Goal: Task Accomplishment & Management: Manage account settings

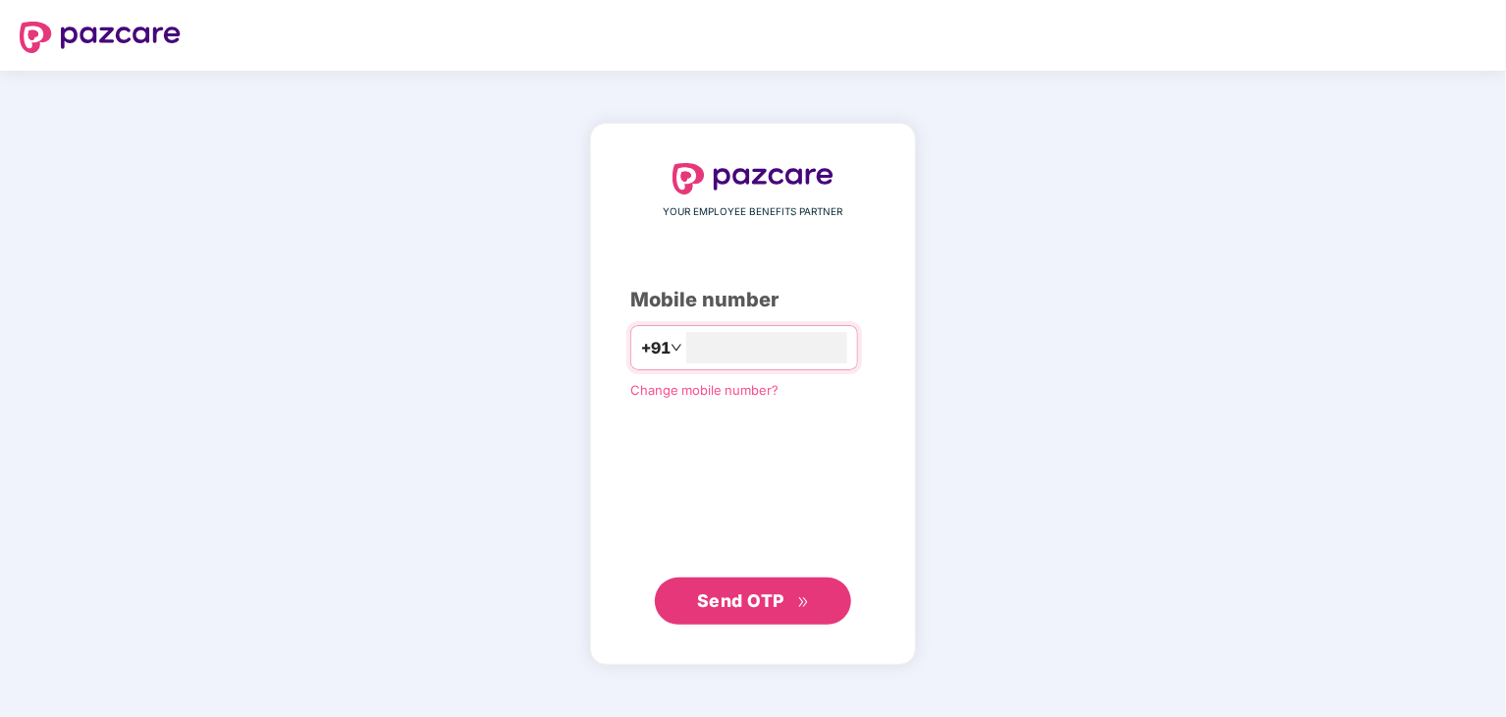
type input "**********"
click at [778, 599] on span "Send OTP" at bounding box center [740, 600] width 87 height 21
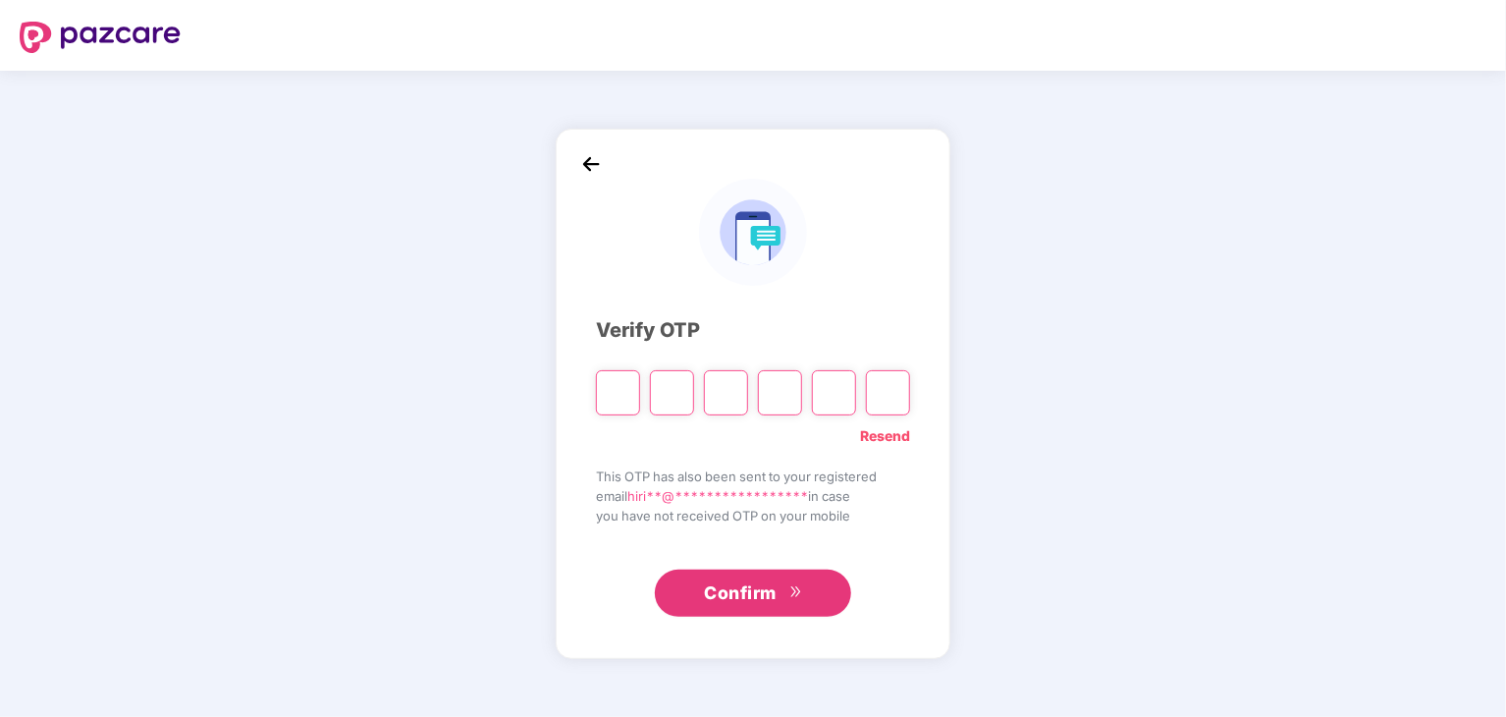
type input "*"
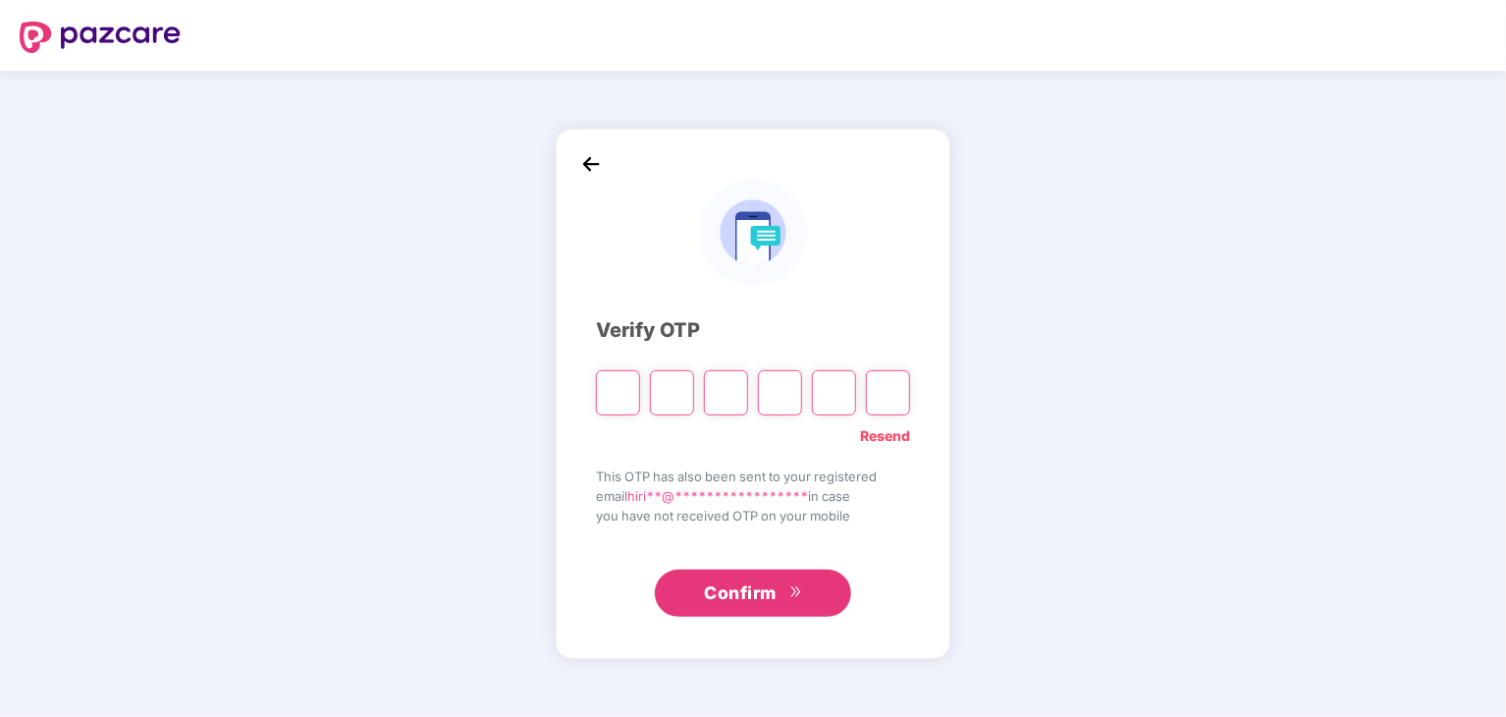
type input "*"
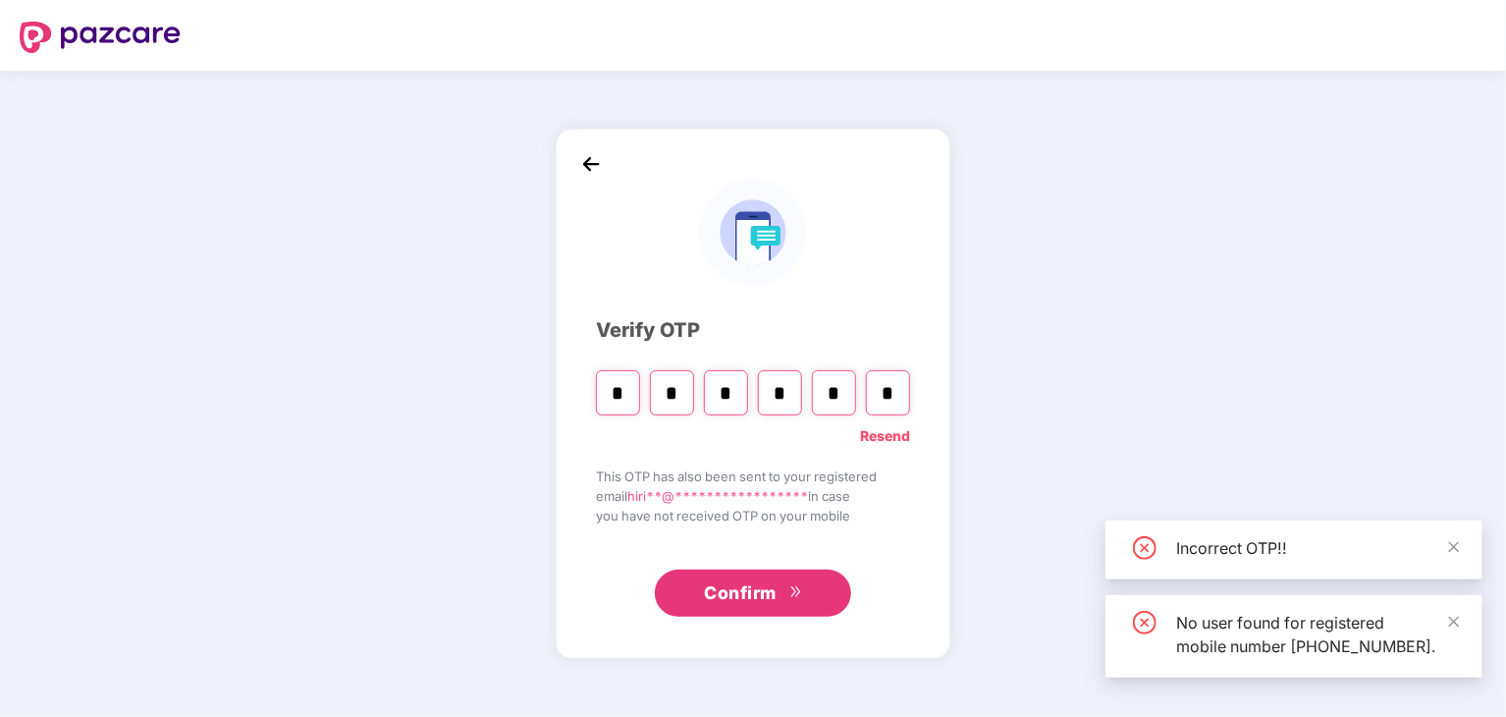
type input "*"
click at [761, 594] on span "Confirm" at bounding box center [740, 592] width 73 height 27
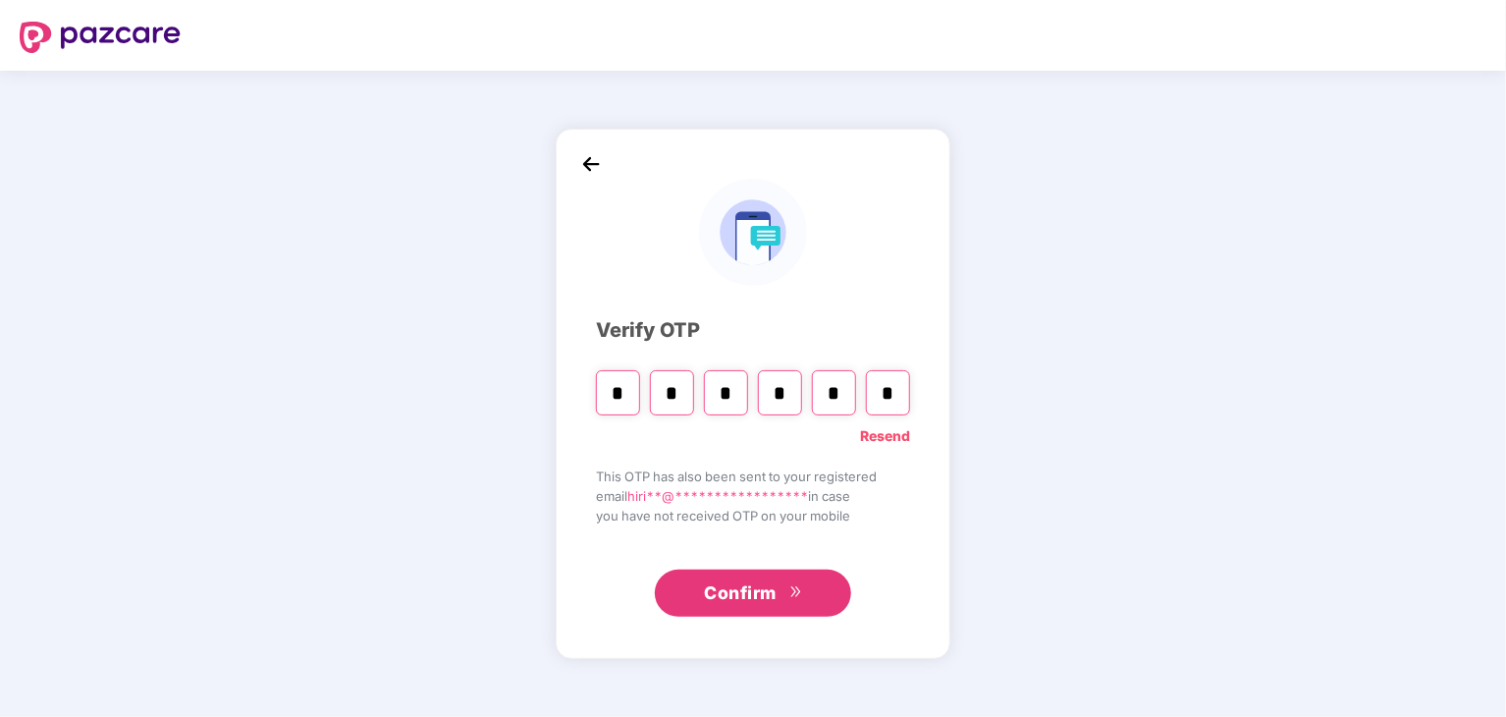
click at [895, 387] on input "*" at bounding box center [888, 392] width 44 height 45
click at [892, 432] on link "Resend" at bounding box center [885, 436] width 50 height 22
click at [623, 385] on input "Please enter verification code. Digit 1" at bounding box center [618, 392] width 44 height 45
type input "*"
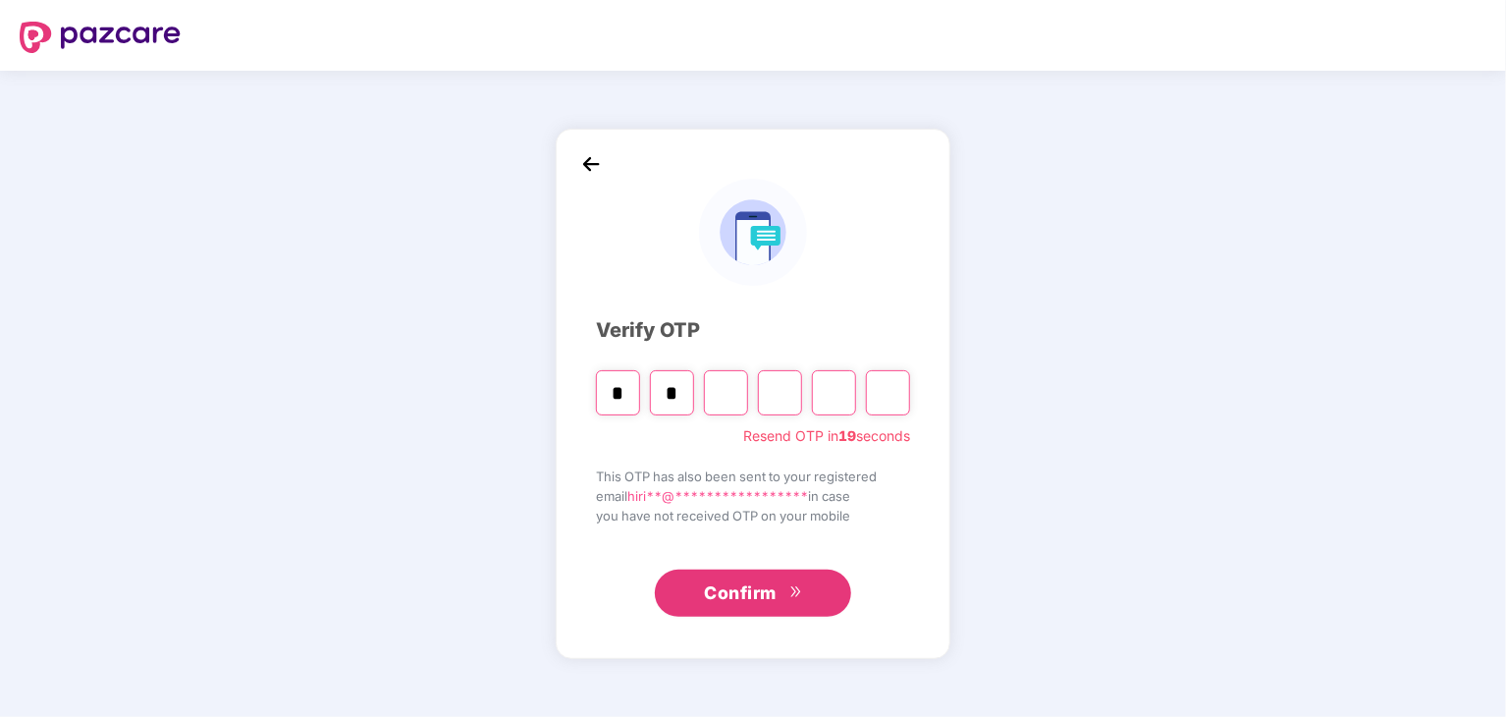
type input "*"
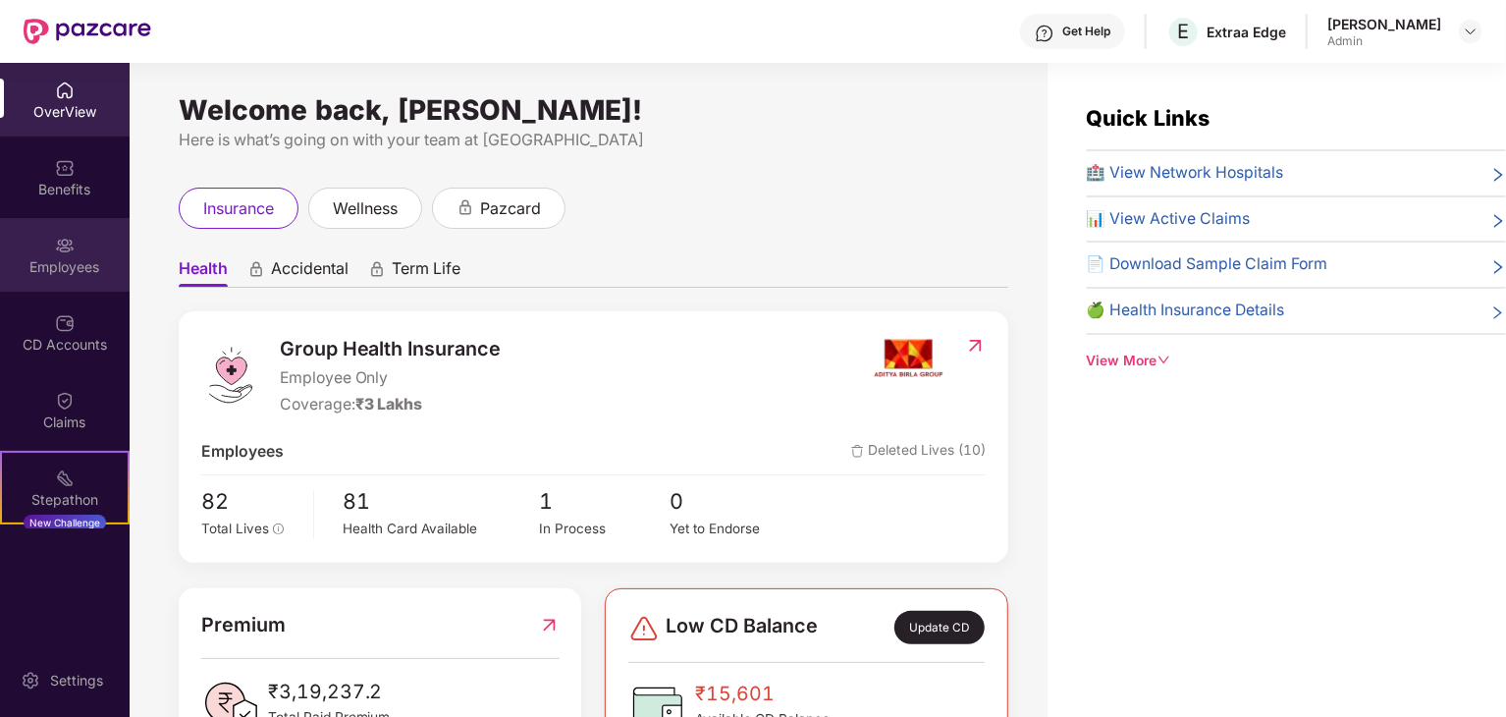
click at [79, 248] on div "Employees" at bounding box center [65, 255] width 130 height 74
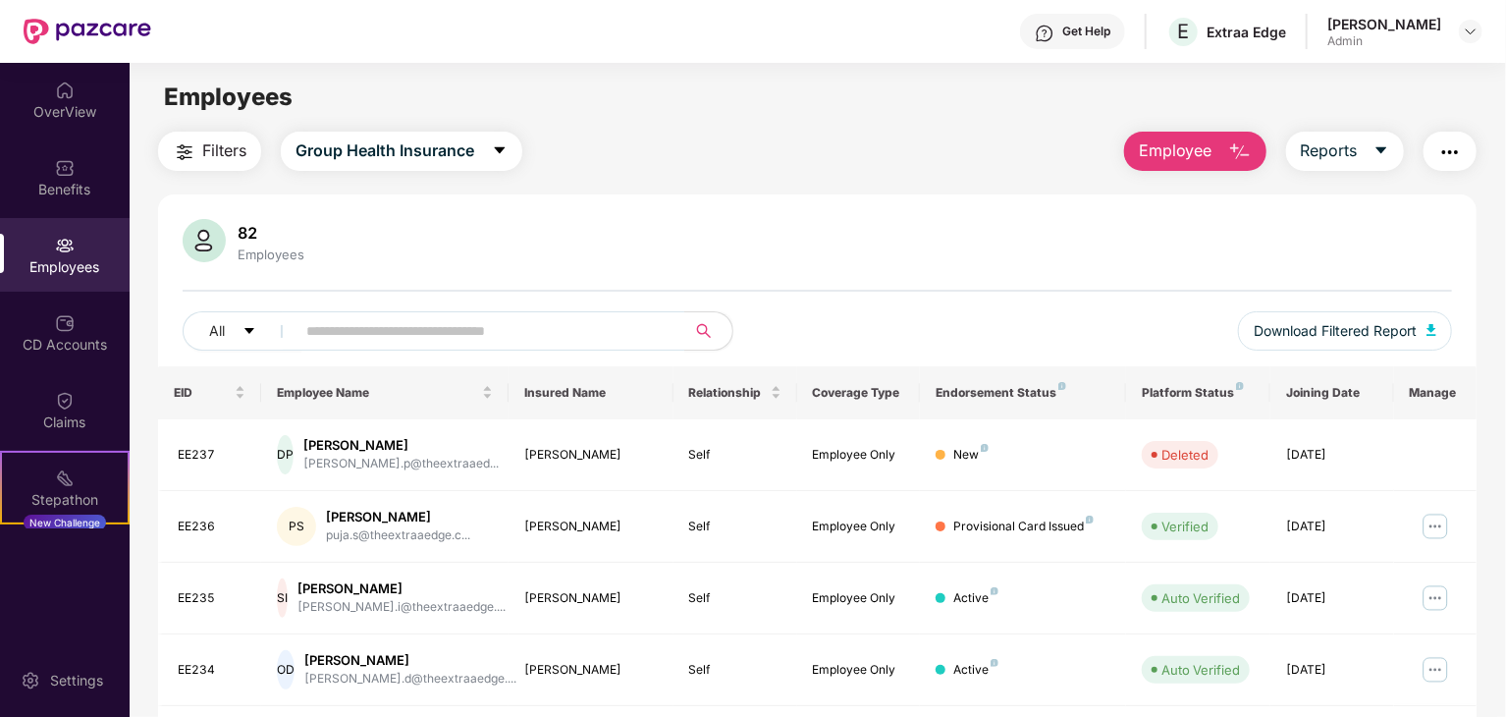
click at [1214, 138] on button "Employee" at bounding box center [1195, 151] width 142 height 39
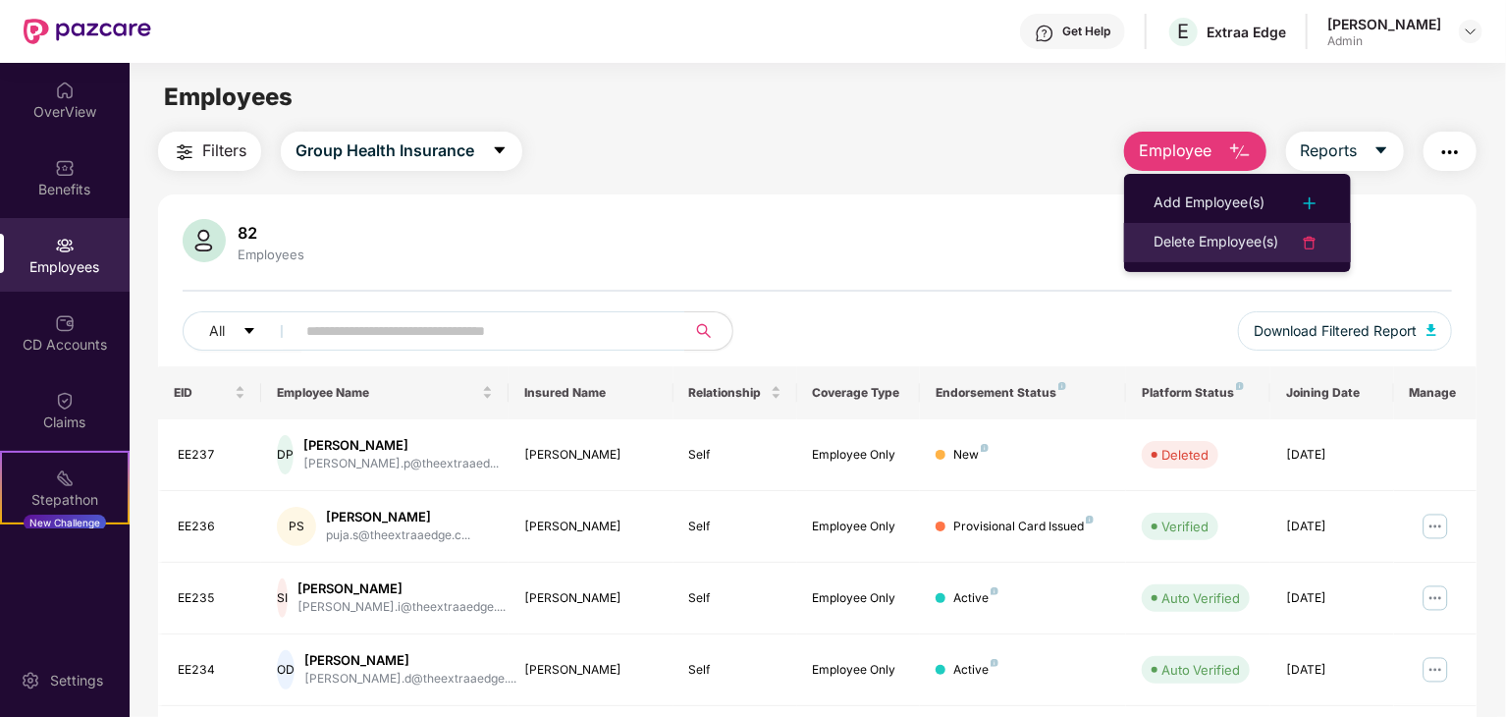
click at [1226, 243] on div "Delete Employee(s)" at bounding box center [1216, 243] width 125 height 24
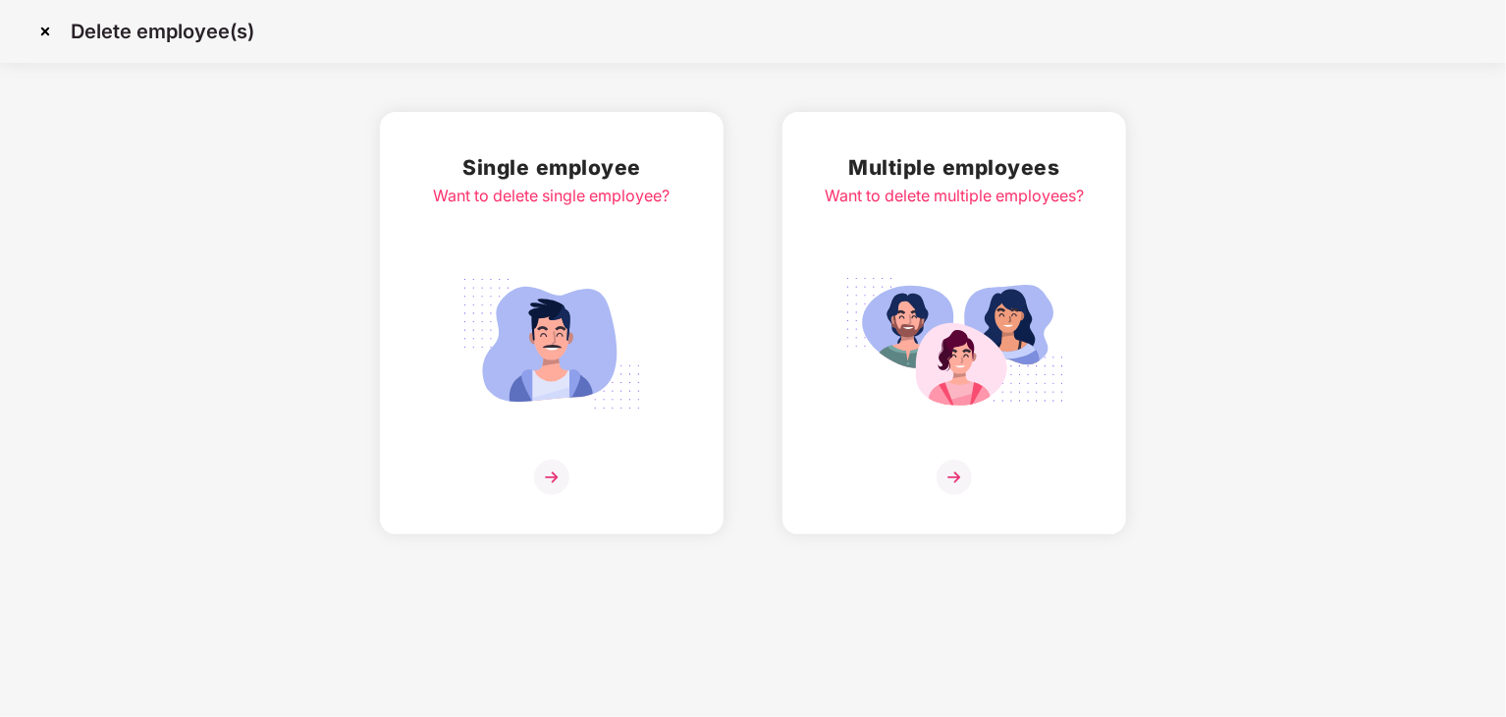
click at [569, 332] on img at bounding box center [552, 343] width 220 height 153
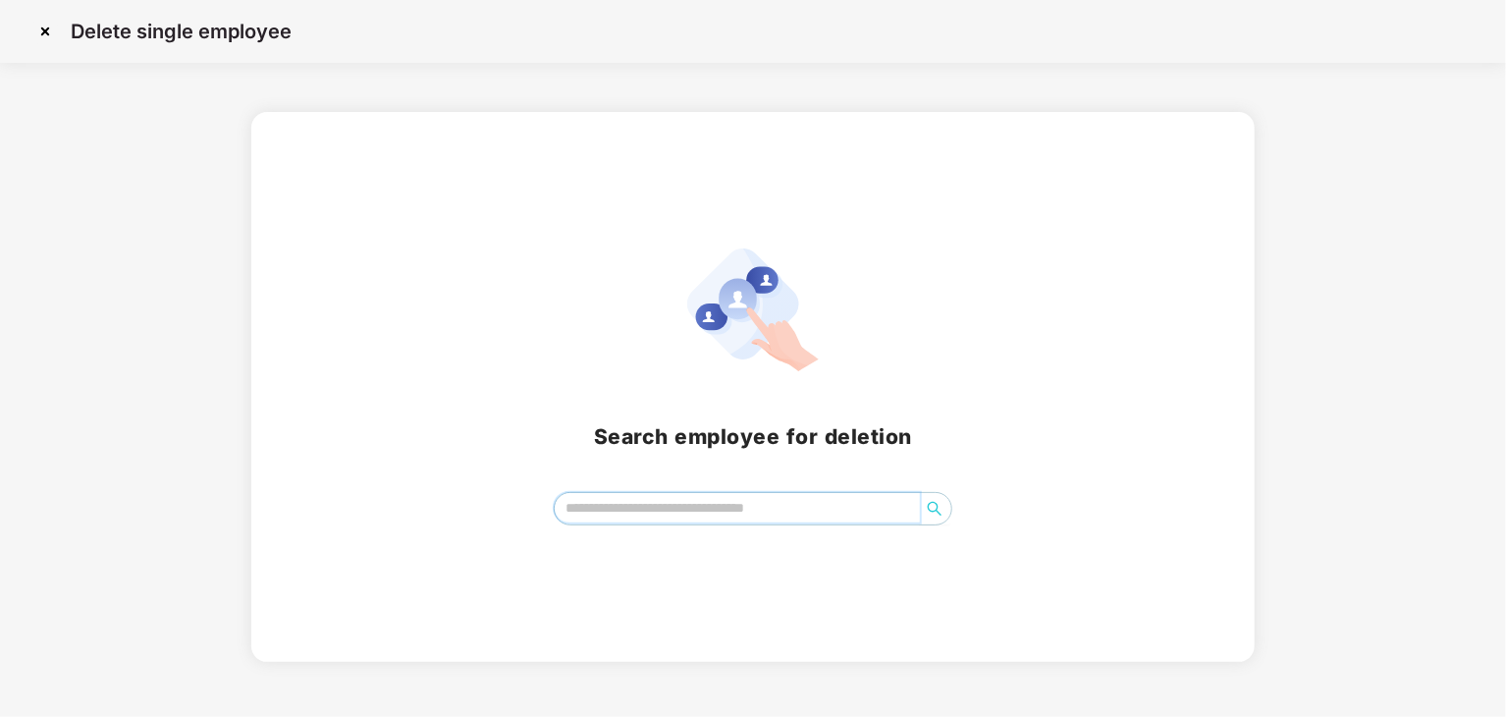
click at [611, 508] on input "search" at bounding box center [737, 507] width 365 height 29
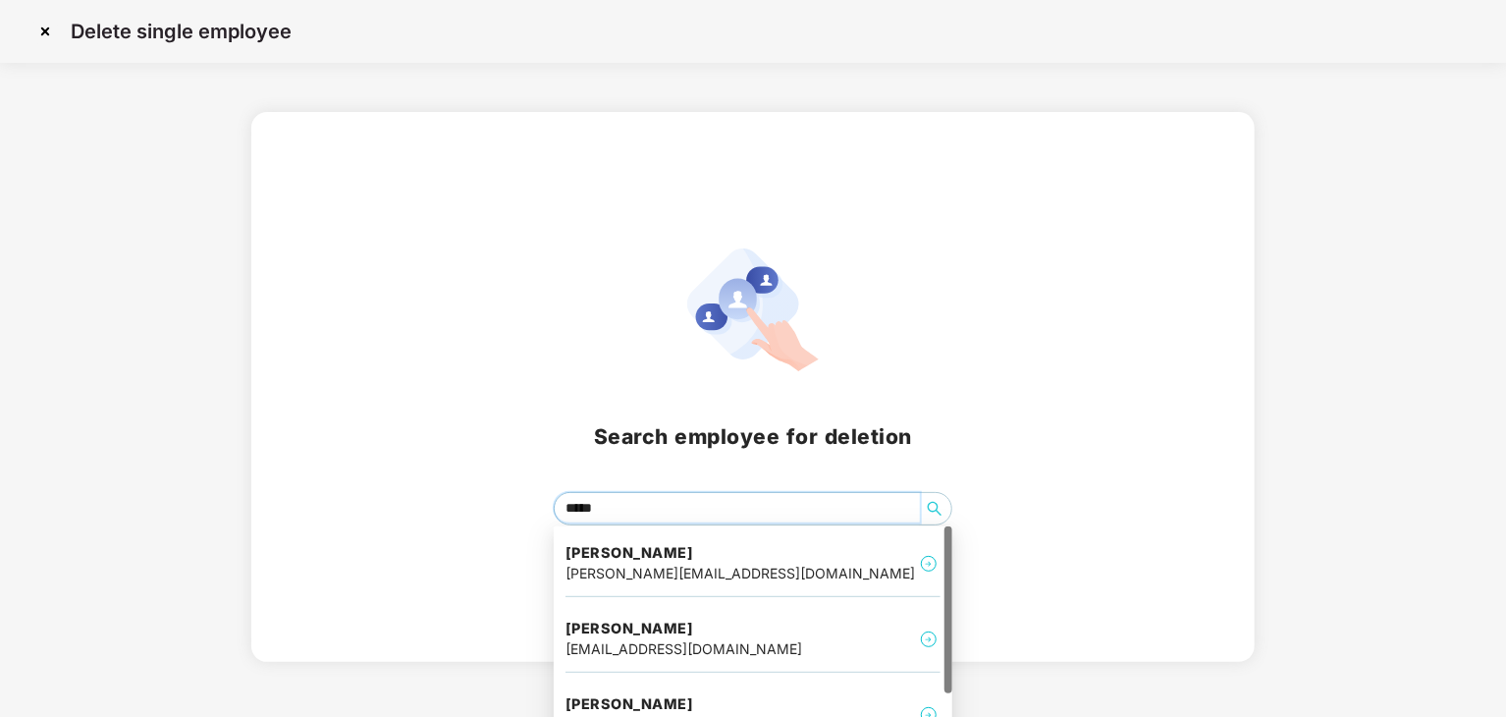
type input "******"
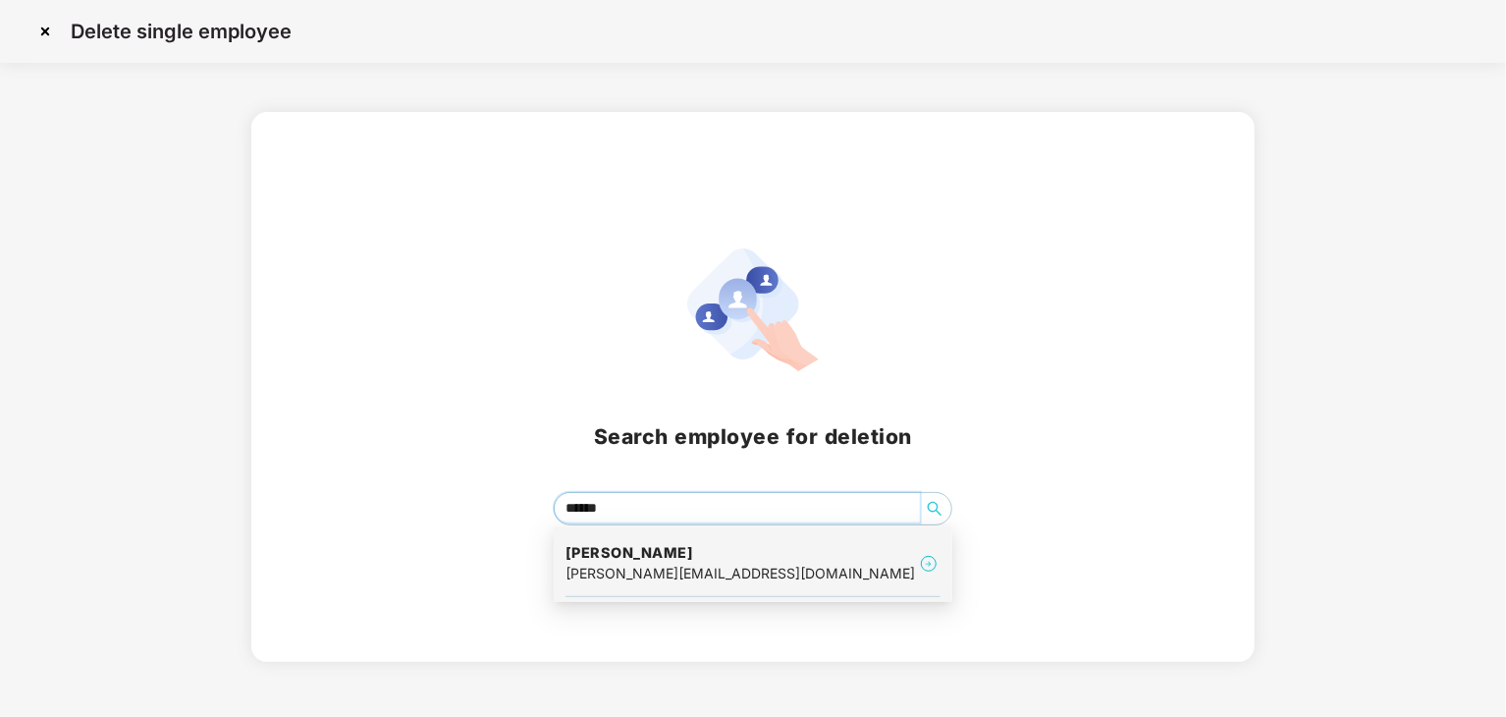
click at [739, 567] on div "[PERSON_NAME][EMAIL_ADDRESS][DOMAIN_NAME]" at bounding box center [741, 574] width 350 height 22
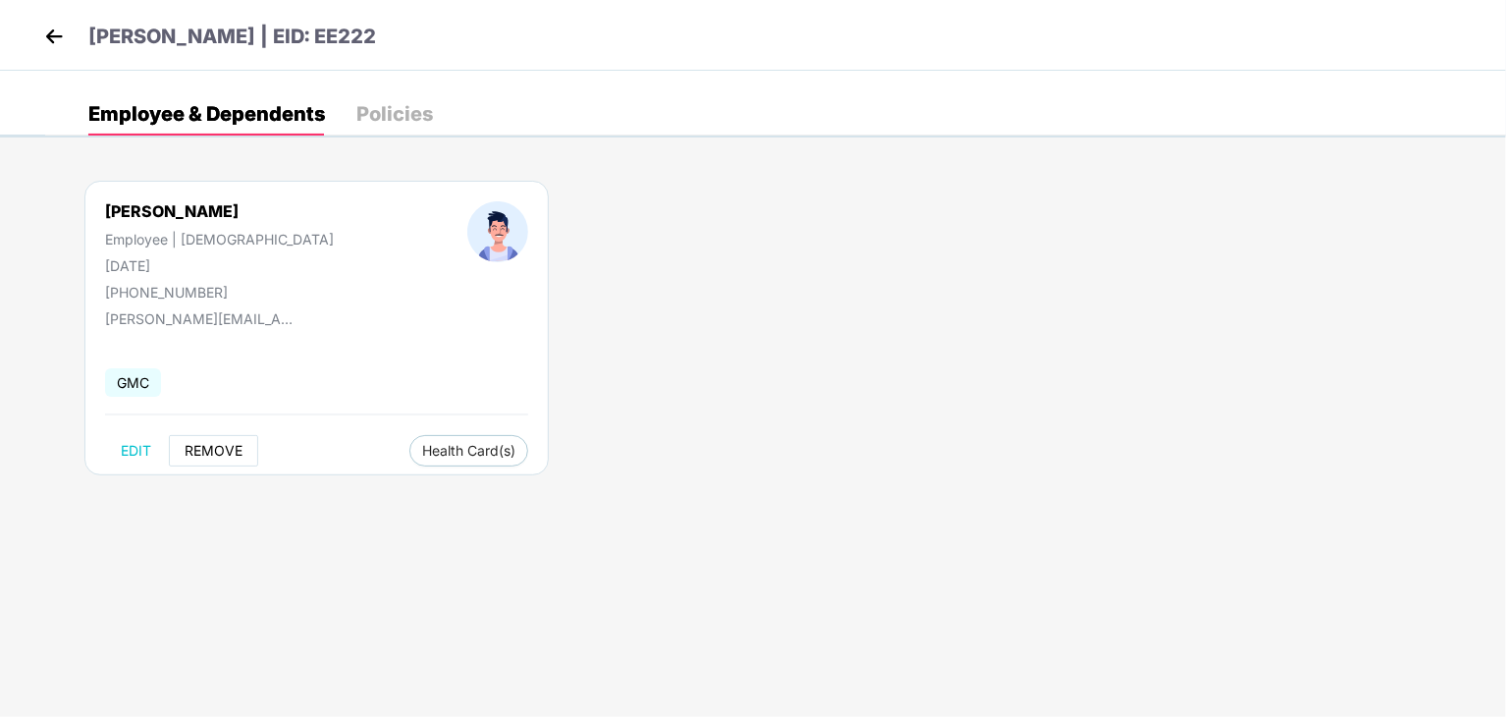
click at [214, 445] on span "REMOVE" at bounding box center [214, 451] width 58 height 16
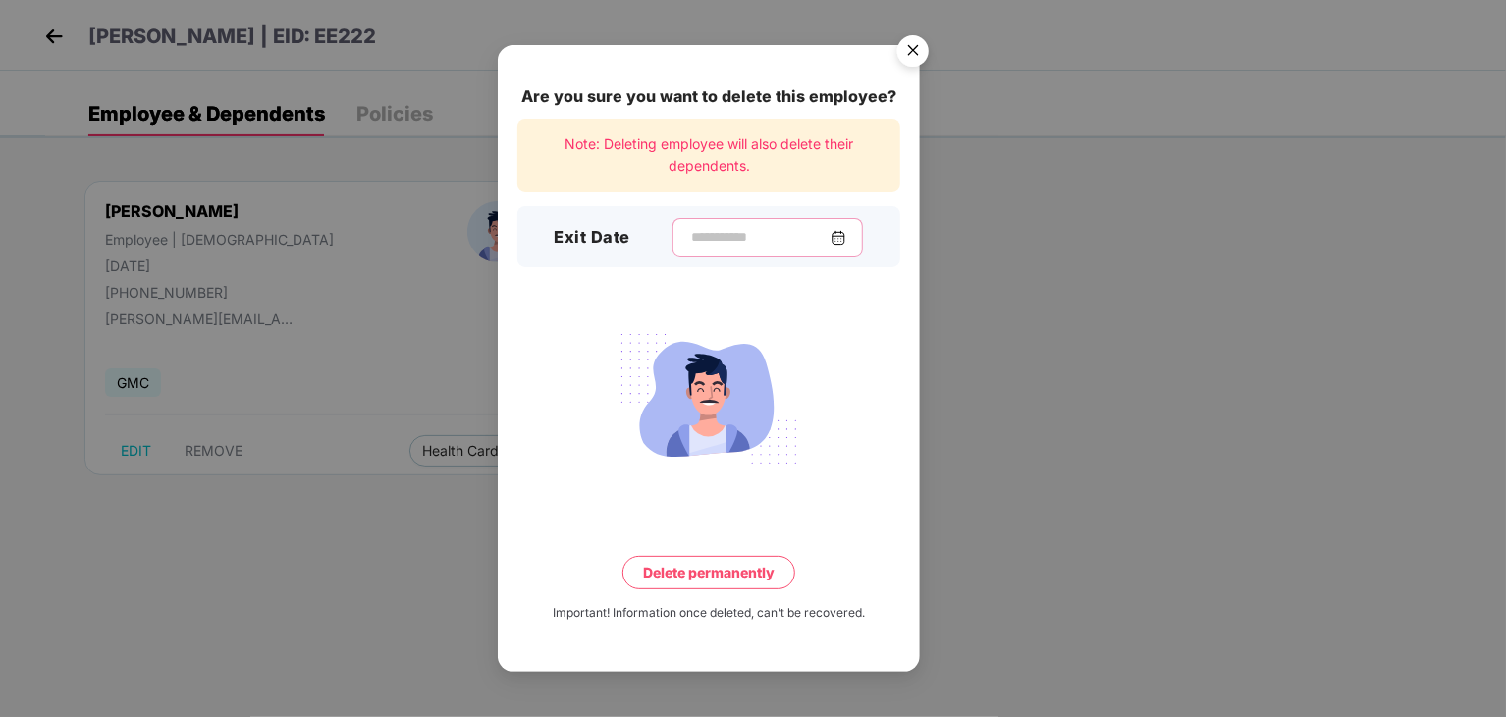
click at [716, 240] on input at bounding box center [759, 237] width 141 height 21
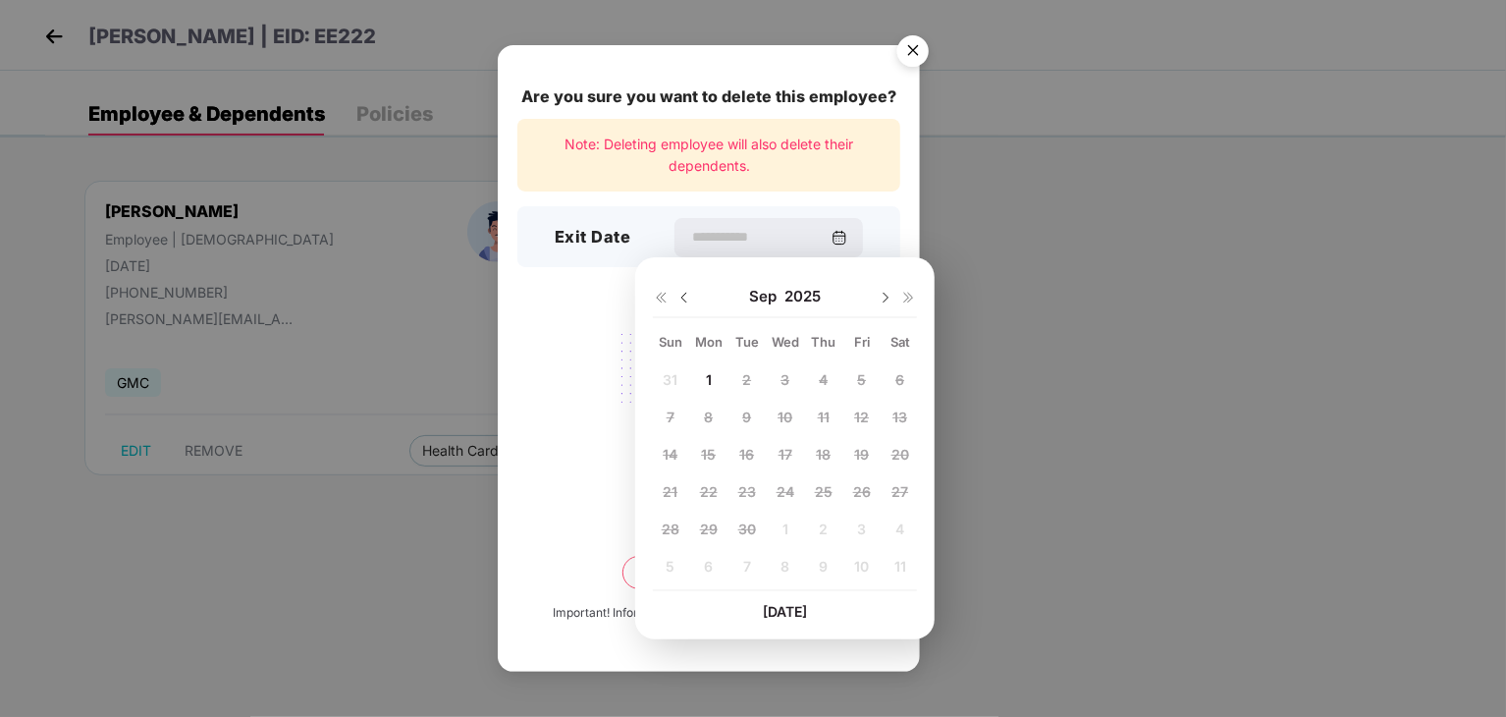
click at [681, 295] on img at bounding box center [685, 298] width 16 height 16
click at [868, 527] on span "29" at bounding box center [862, 528] width 18 height 17
type input "**********"
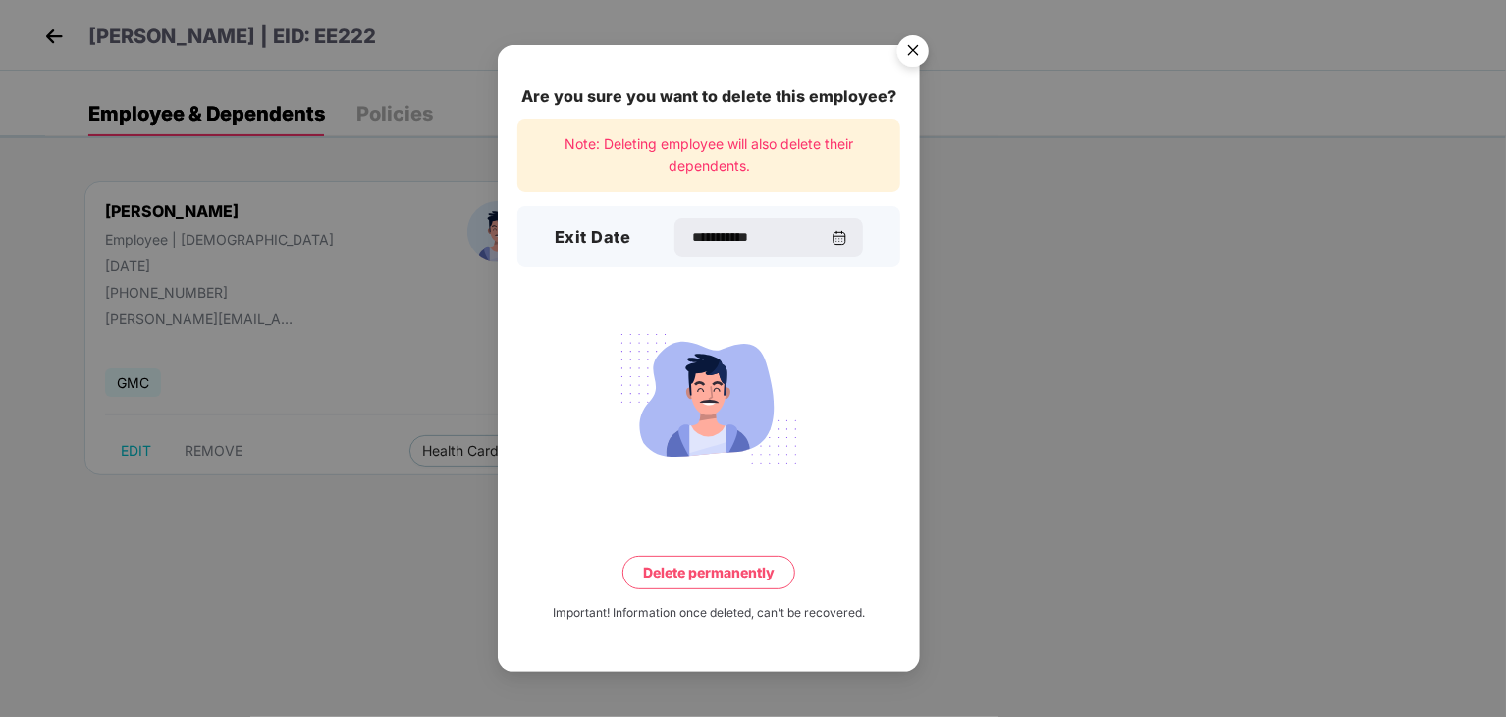
click at [693, 574] on button "Delete permanently" at bounding box center [709, 572] width 173 height 33
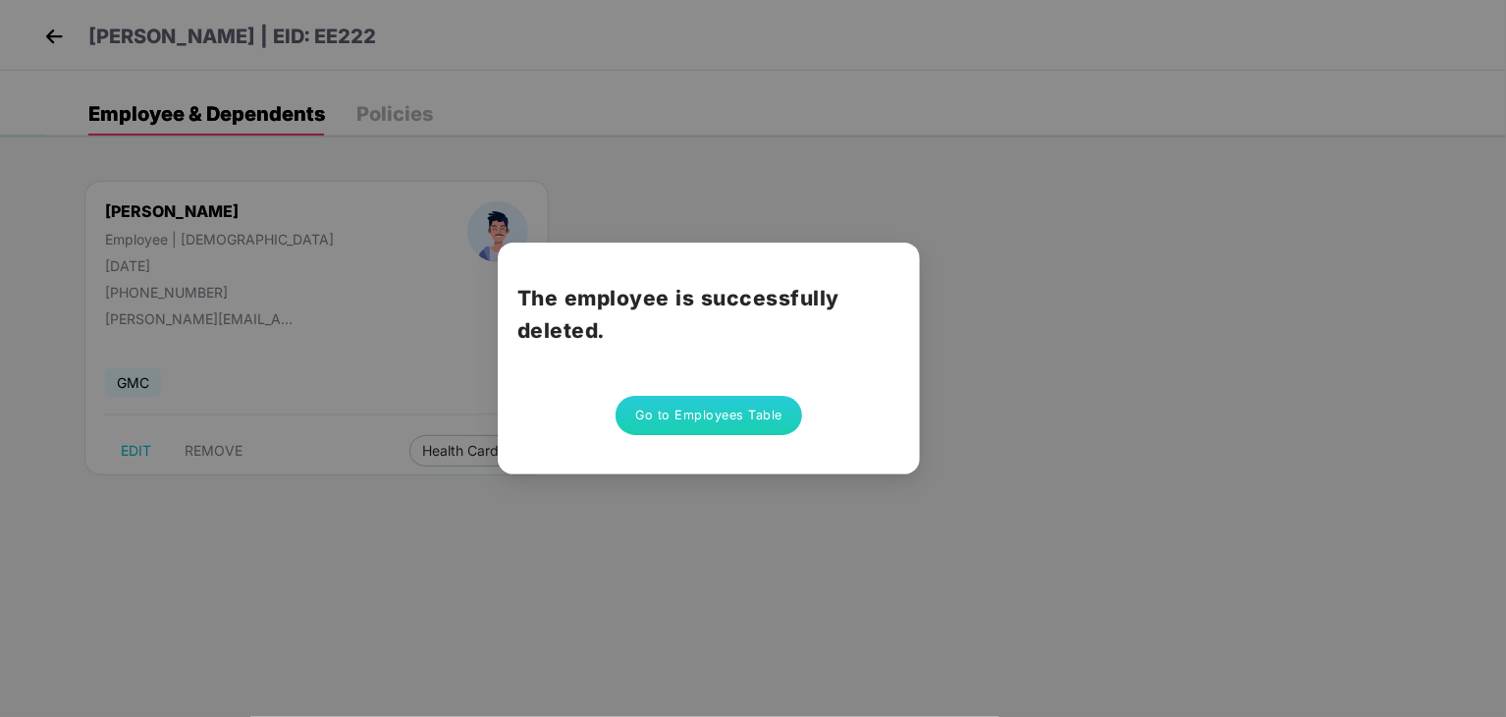
click at [682, 417] on button "Go to Employees Table" at bounding box center [709, 415] width 187 height 39
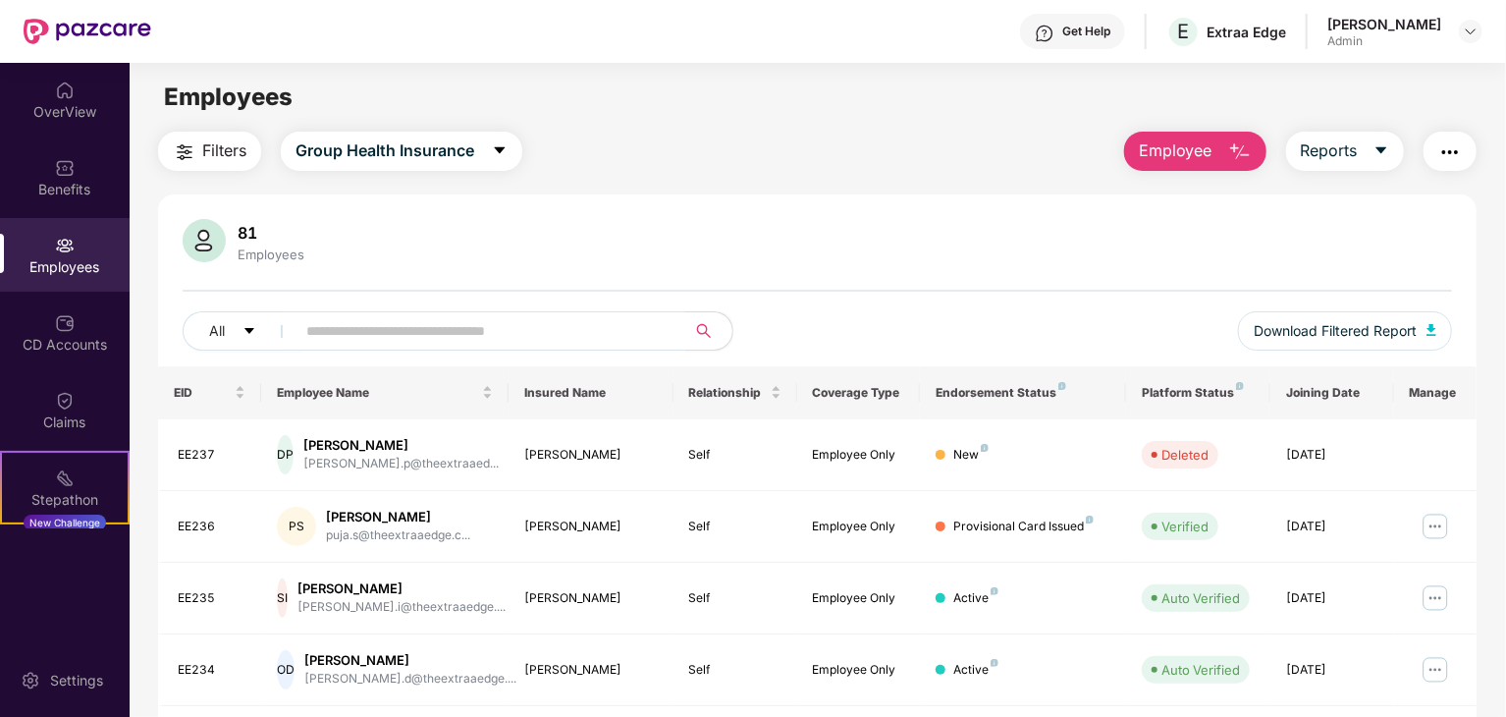
click at [384, 331] on input "text" at bounding box center [482, 330] width 353 height 29
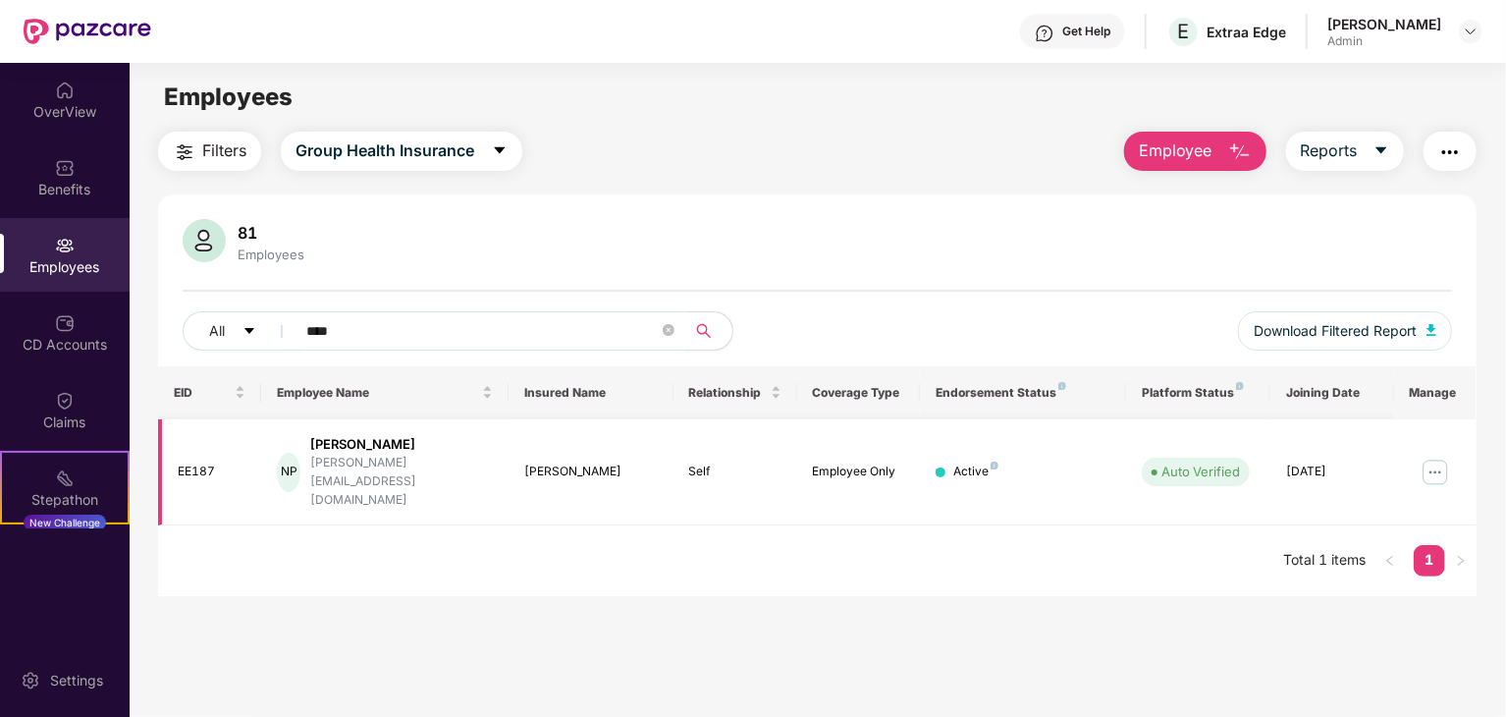
type input "****"
click at [412, 457] on div "[PERSON_NAME][EMAIL_ADDRESS][DOMAIN_NAME]" at bounding box center [401, 482] width 183 height 56
click at [1441, 457] on img at bounding box center [1435, 472] width 31 height 31
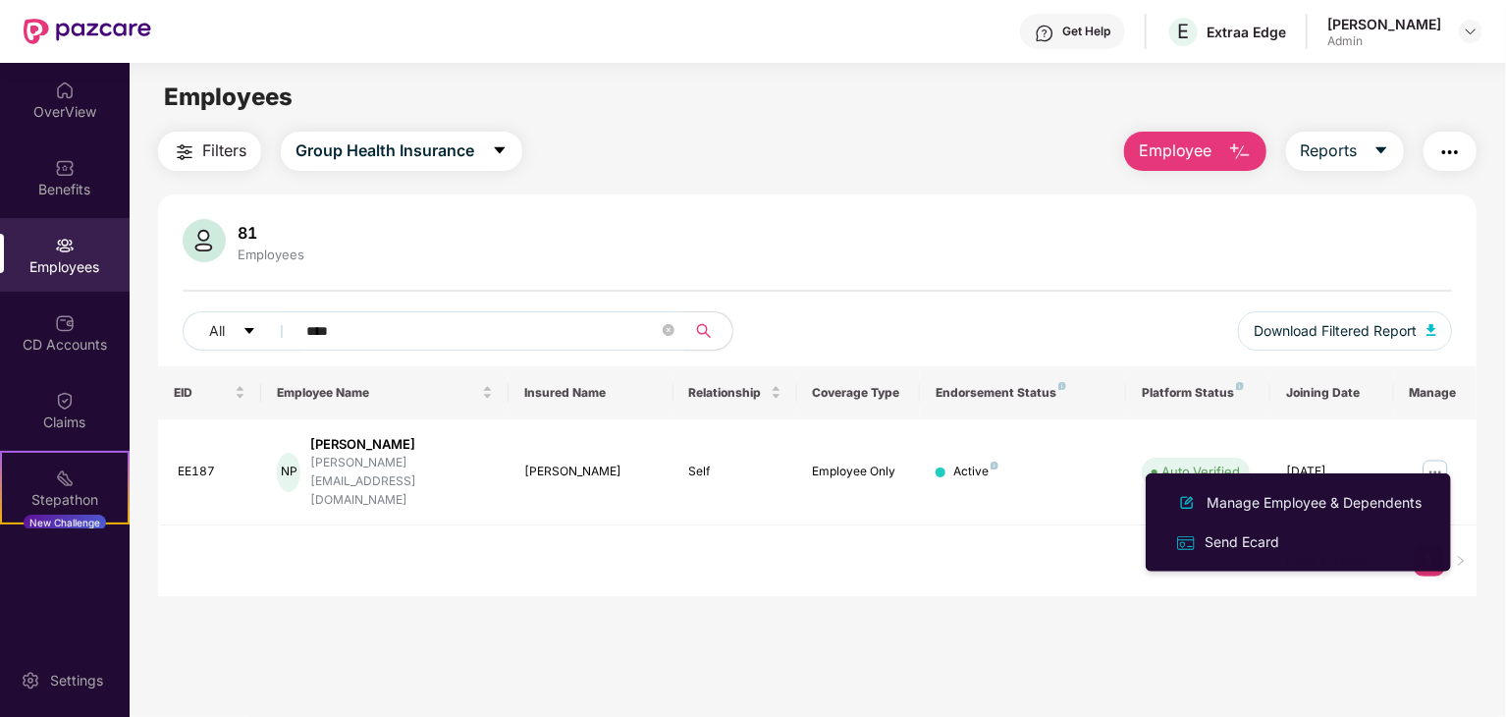
click at [1172, 680] on main "Employees Filters Group Health Insurance Employee Reports 81 Employees All ****…" at bounding box center [818, 421] width 1376 height 717
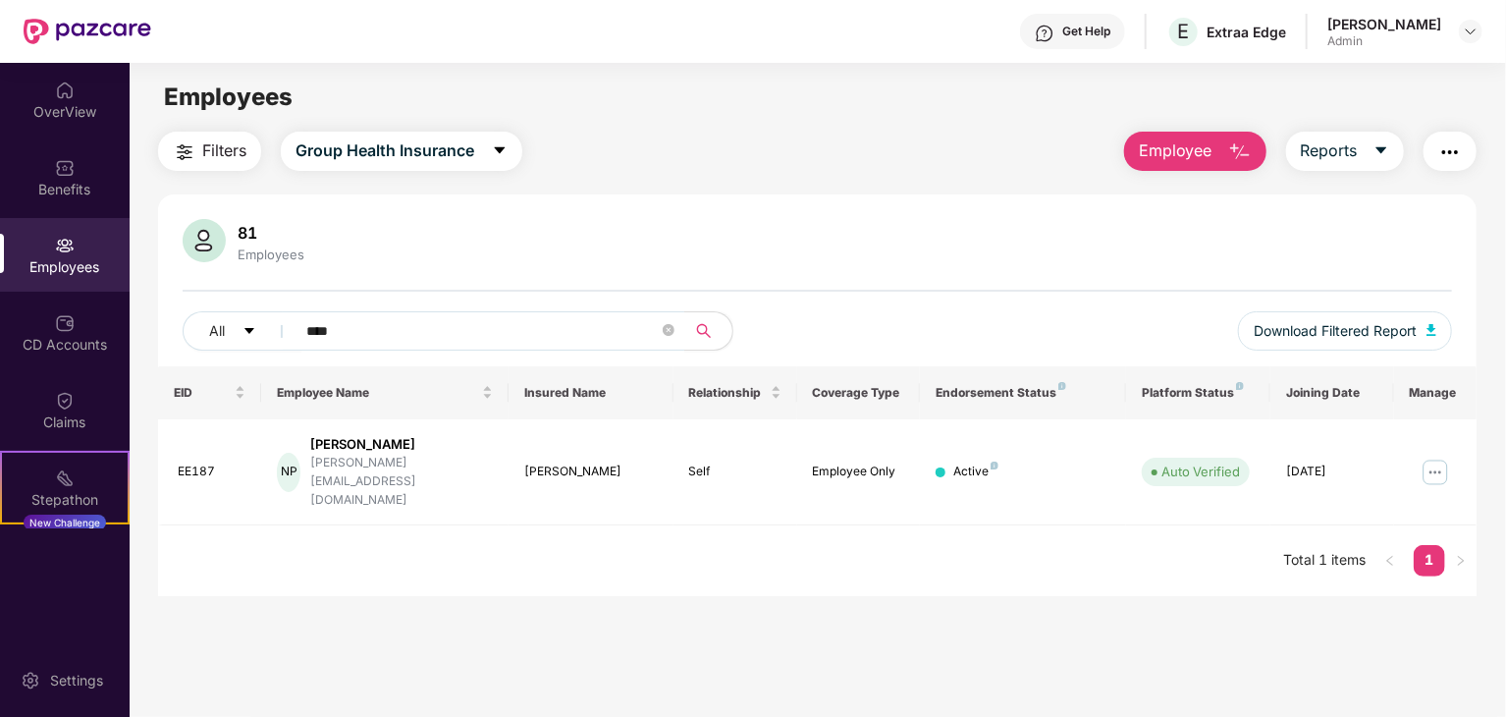
click at [1237, 157] on img "button" at bounding box center [1240, 152] width 24 height 24
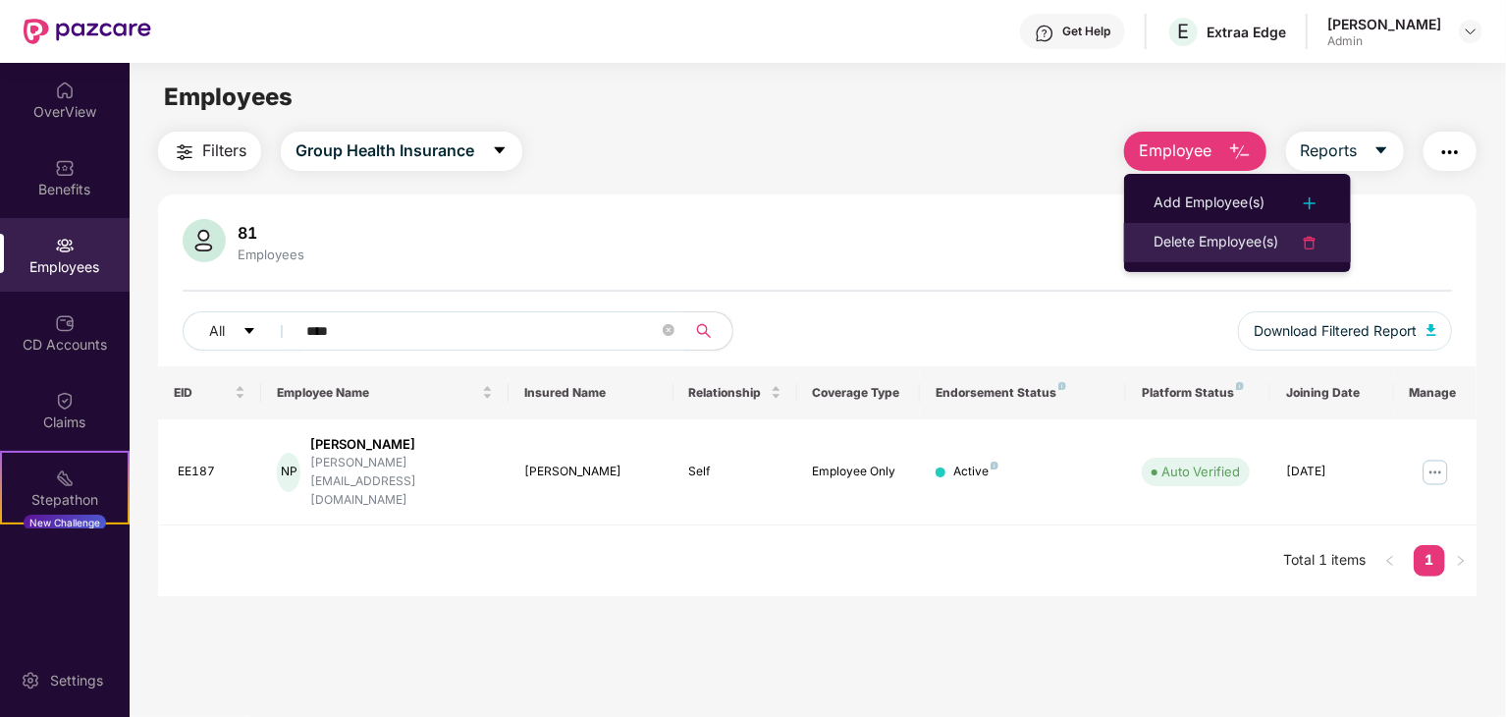
click at [1207, 242] on div "Delete Employee(s)" at bounding box center [1216, 243] width 125 height 24
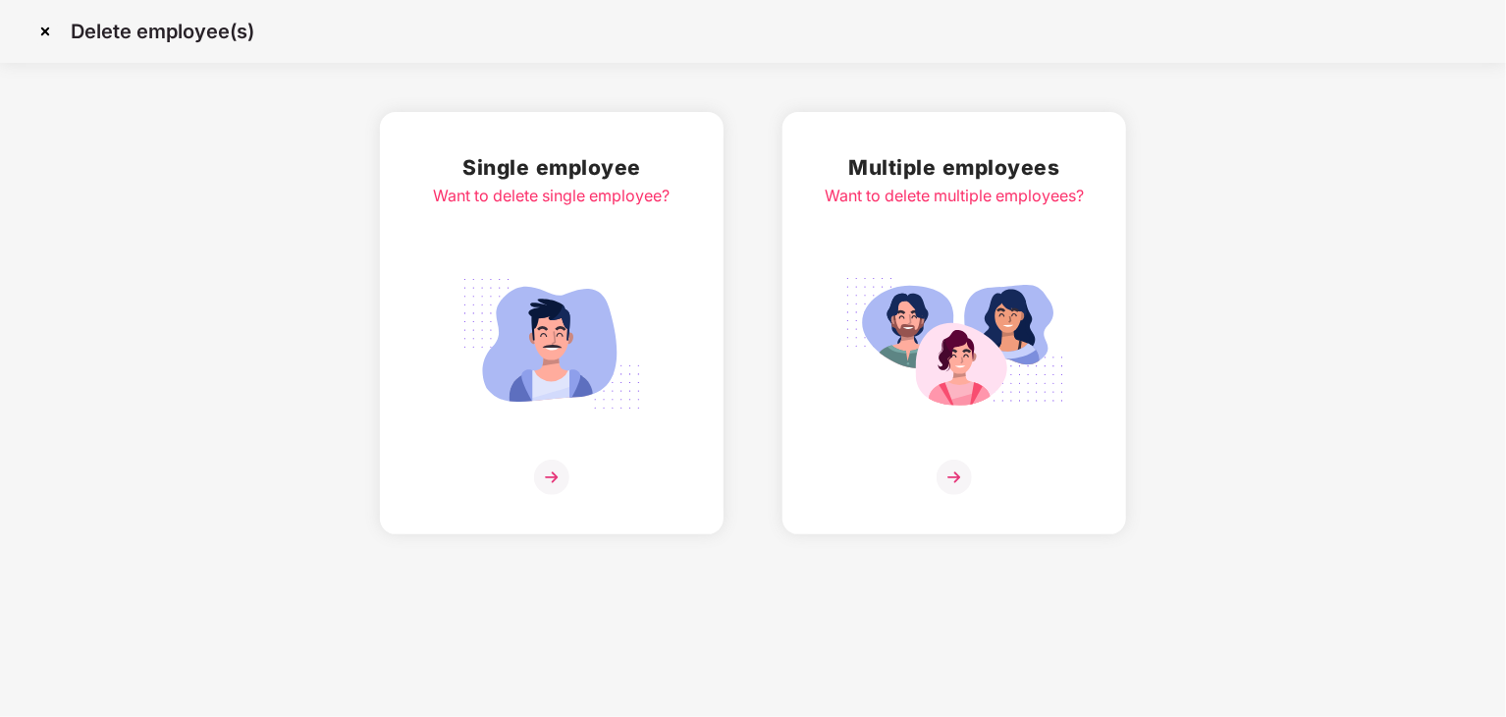
click at [520, 336] on img at bounding box center [552, 343] width 220 height 153
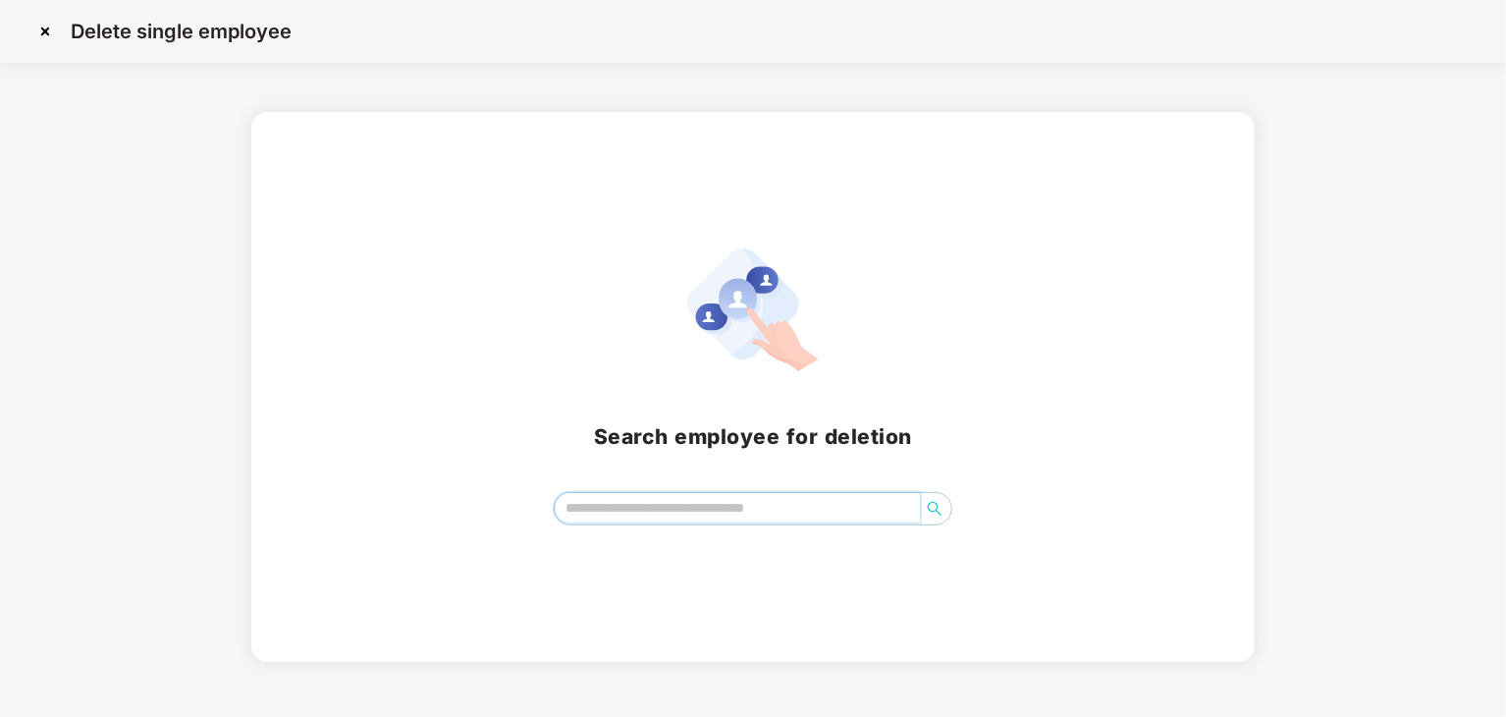
click at [655, 505] on input "search" at bounding box center [737, 507] width 365 height 29
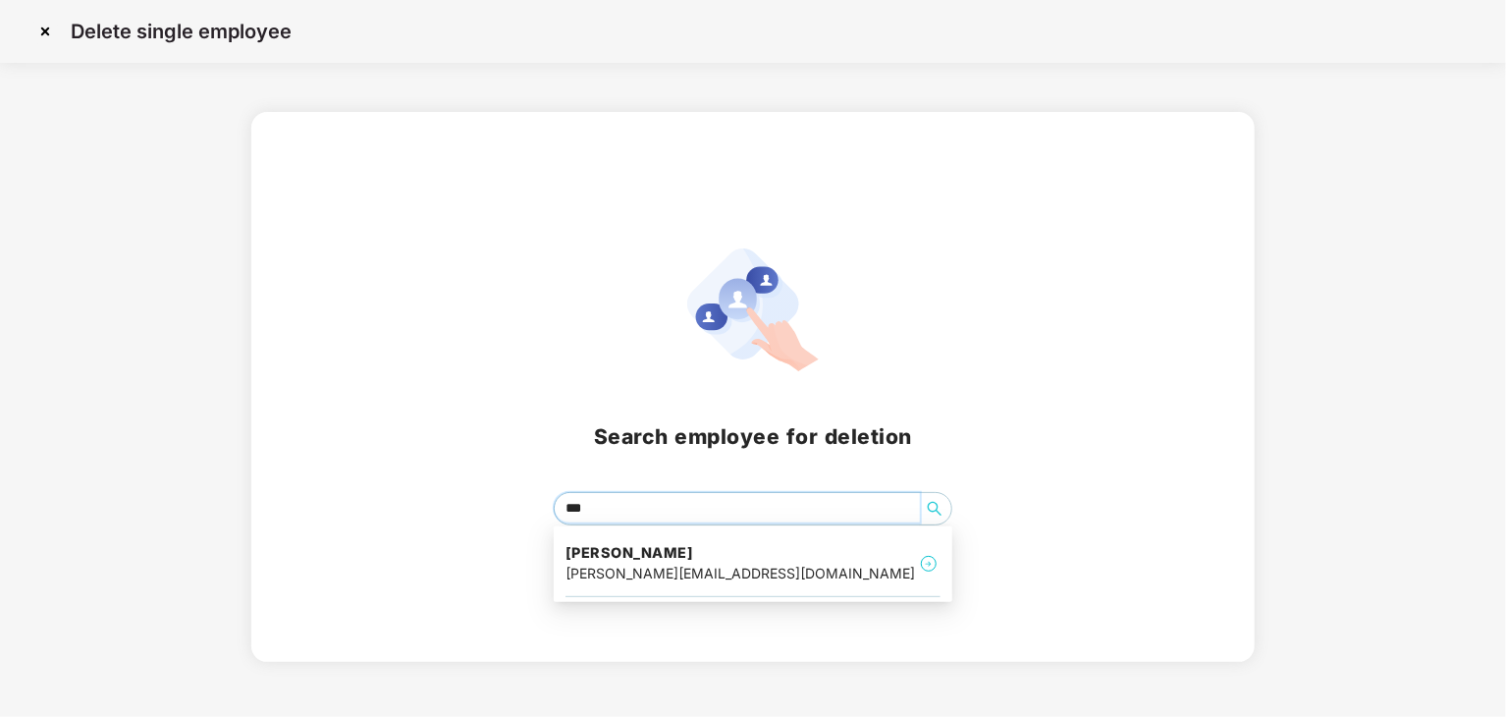
type input "****"
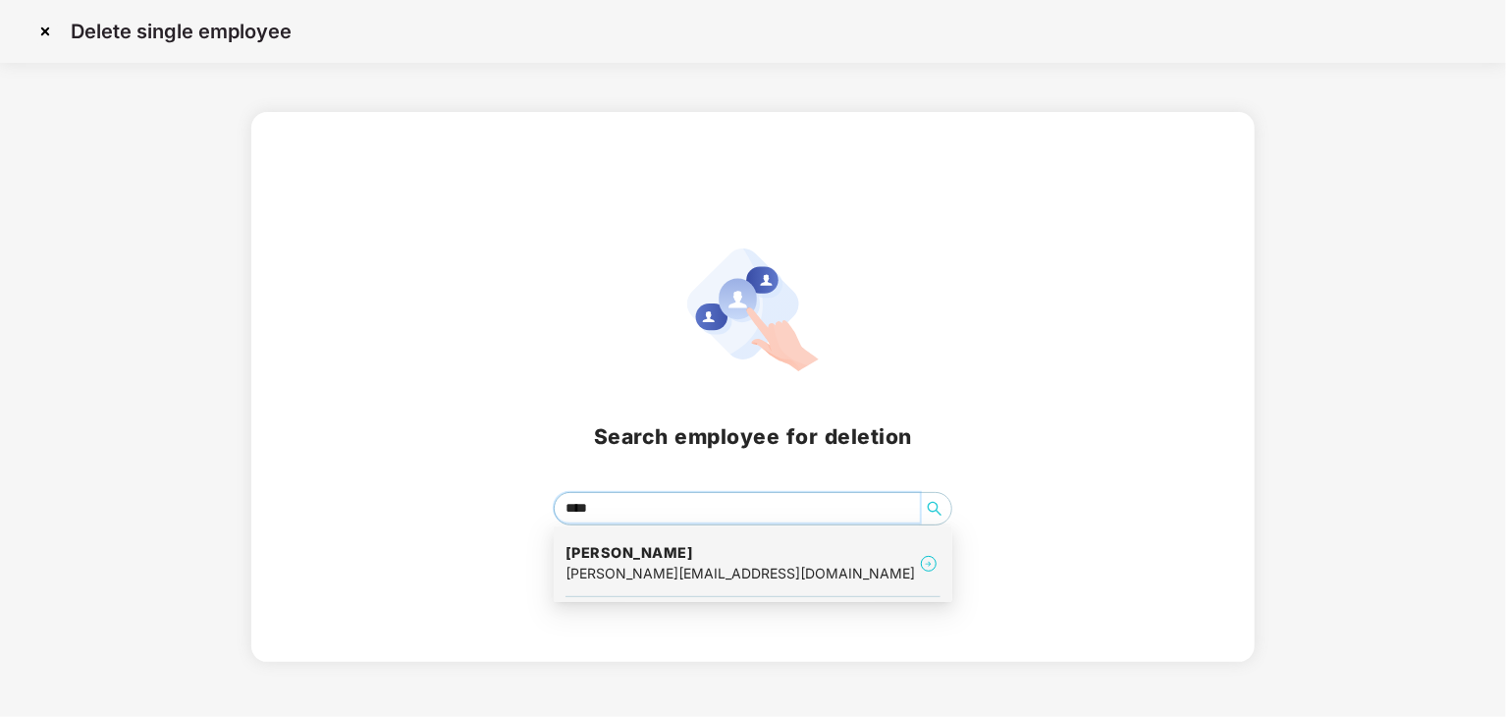
click at [676, 568] on div "[PERSON_NAME][EMAIL_ADDRESS][DOMAIN_NAME]" at bounding box center [741, 574] width 350 height 22
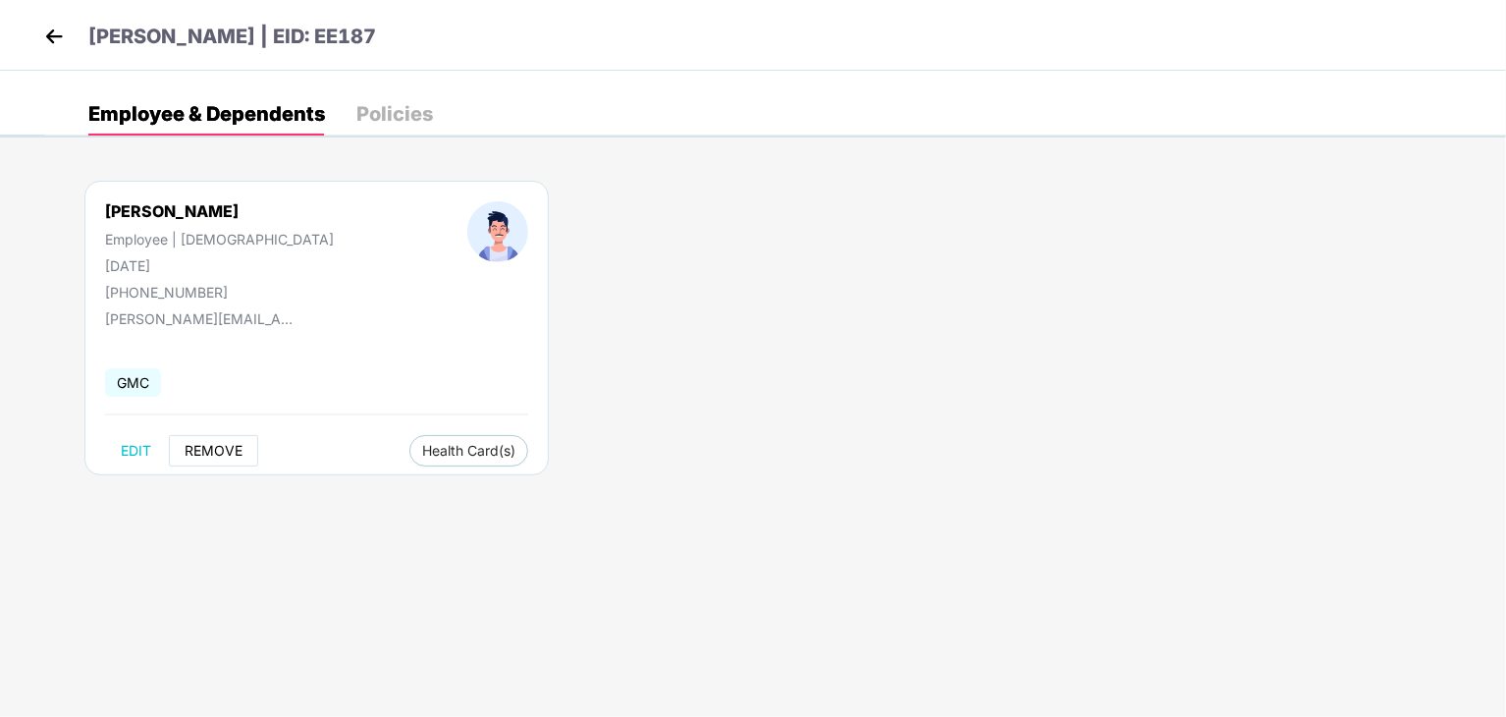
click at [214, 451] on span "REMOVE" at bounding box center [214, 451] width 58 height 16
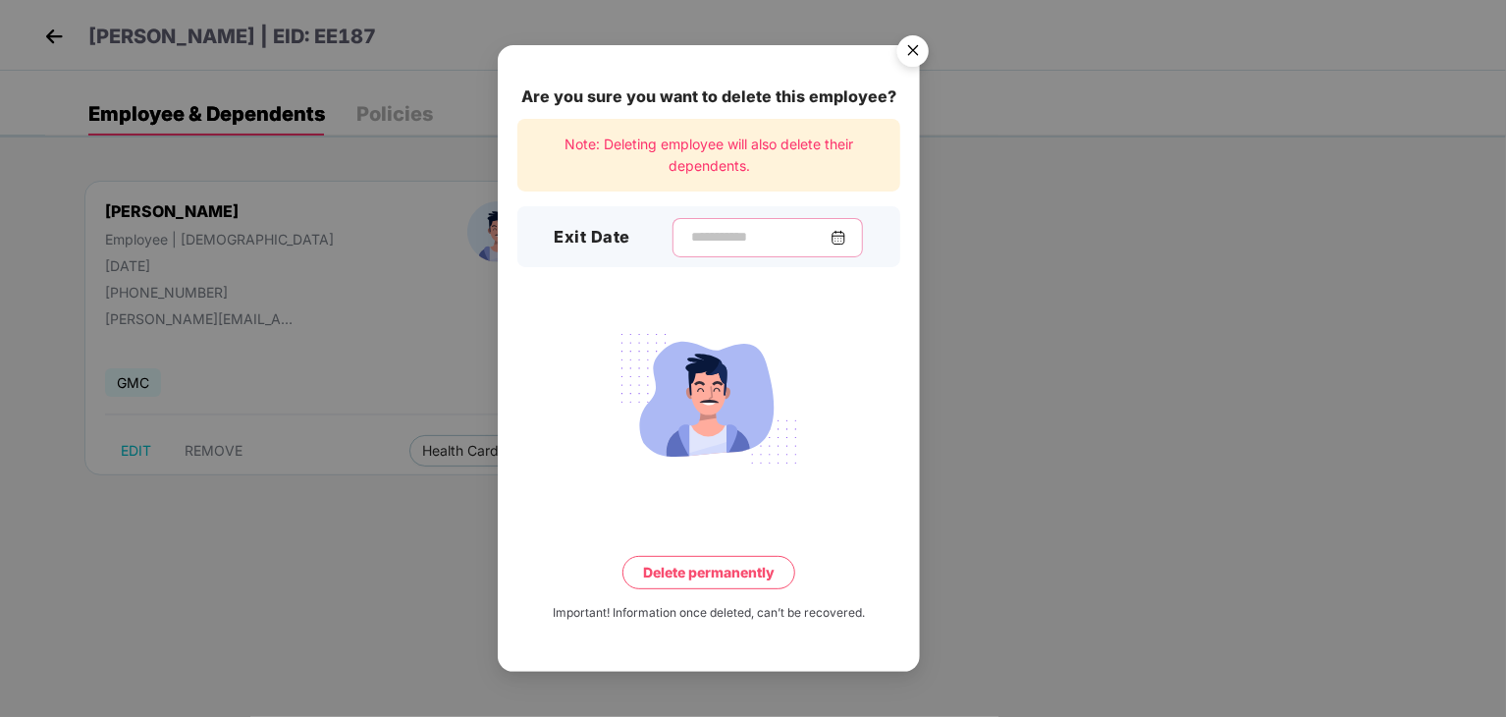
click at [689, 236] on input at bounding box center [759, 237] width 141 height 21
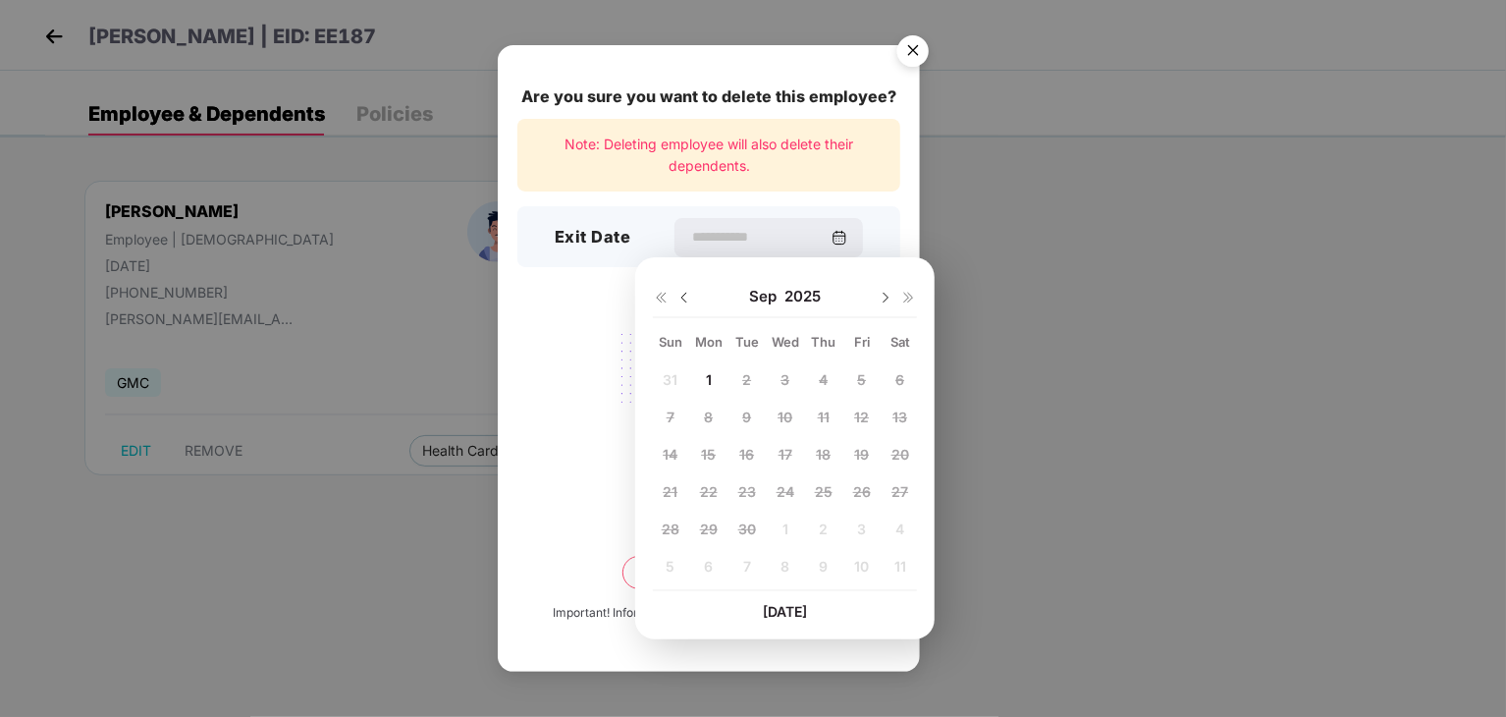
click at [684, 294] on img at bounding box center [685, 298] width 16 height 16
click at [860, 530] on span "29" at bounding box center [862, 528] width 18 height 17
type input "**********"
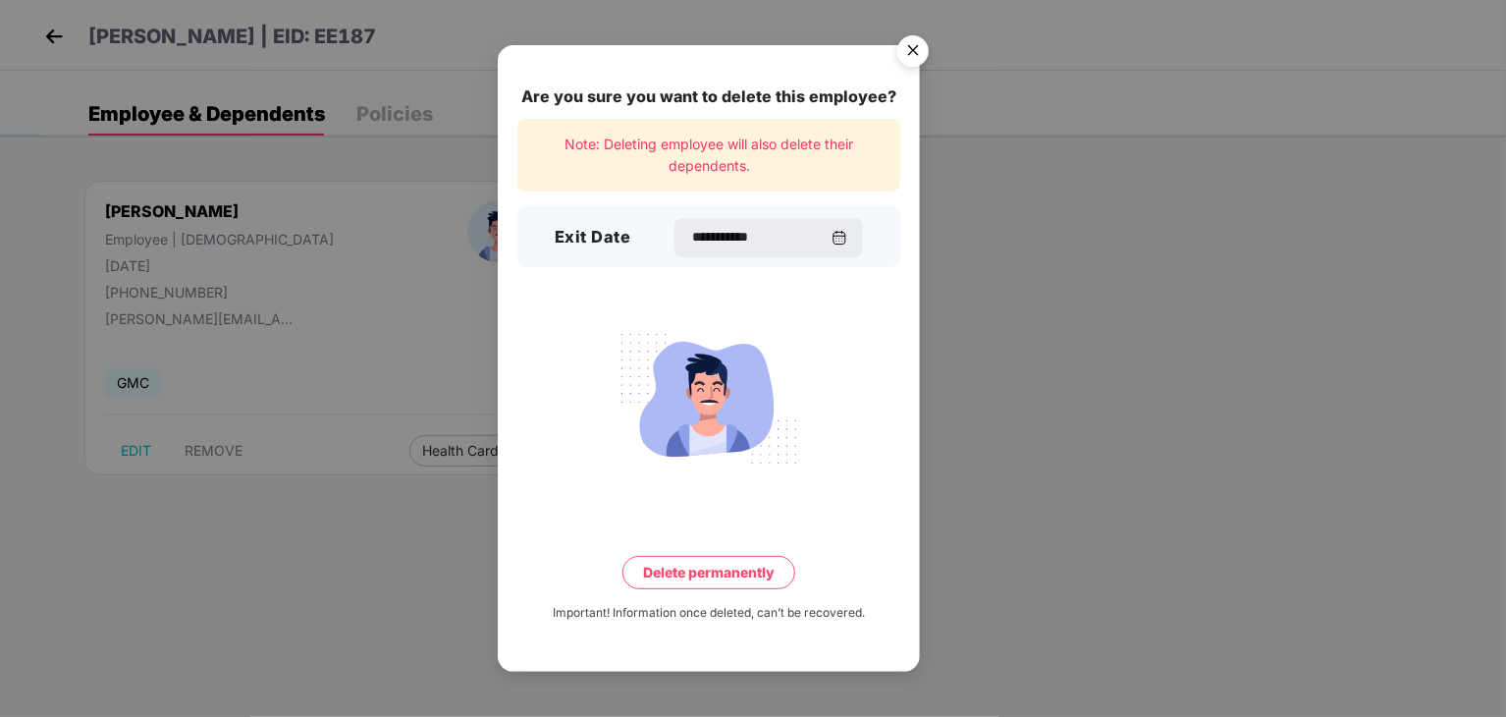
click at [738, 576] on button "Delete permanently" at bounding box center [709, 572] width 173 height 33
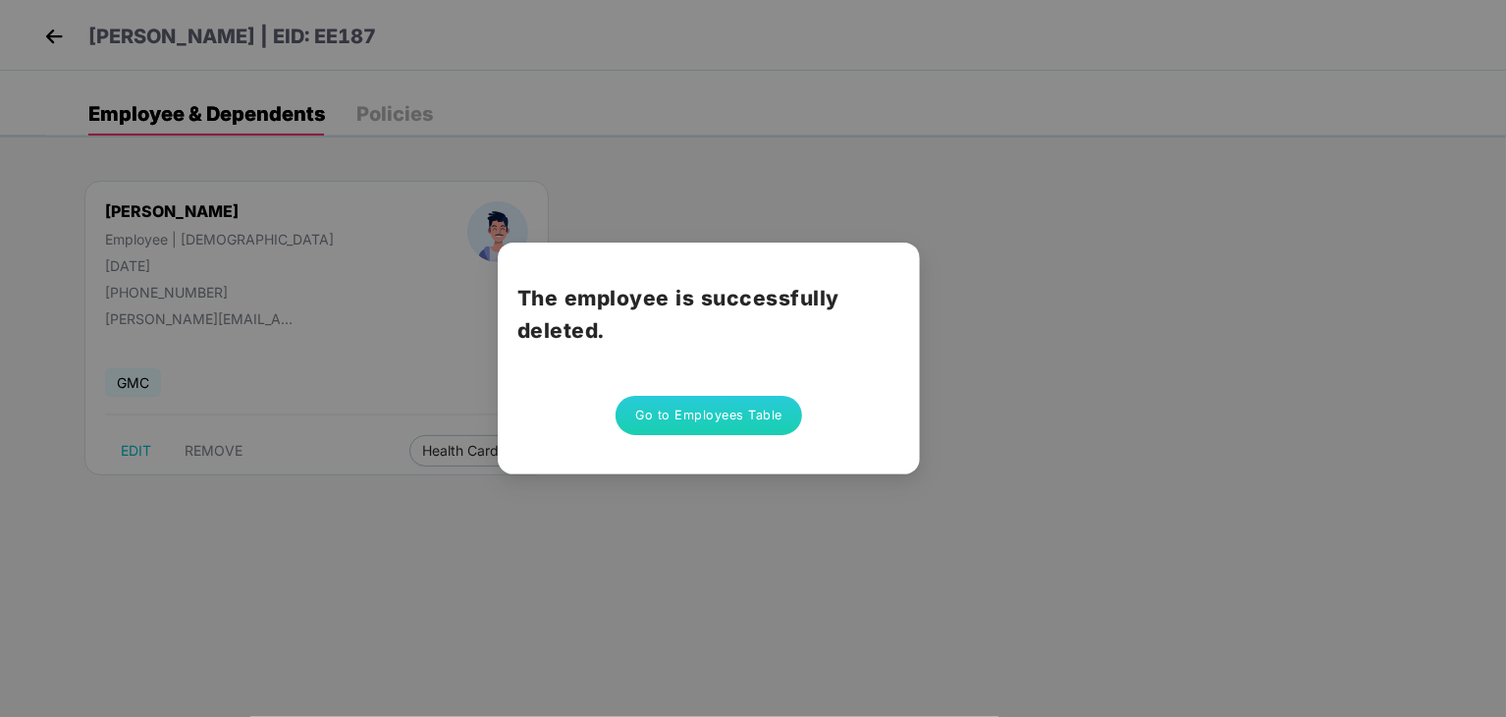
click at [734, 412] on button "Go to Employees Table" at bounding box center [709, 415] width 187 height 39
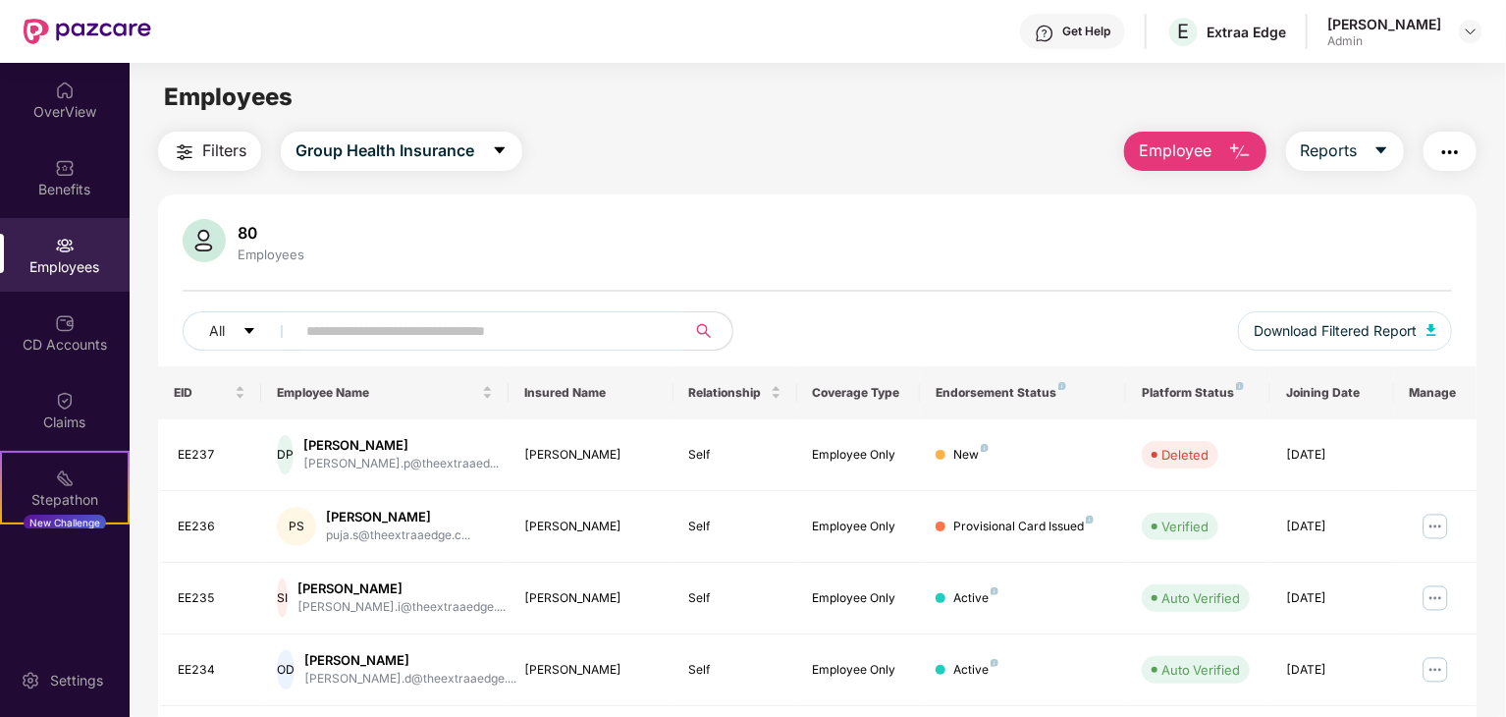
click at [1193, 146] on span "Employee" at bounding box center [1176, 150] width 74 height 25
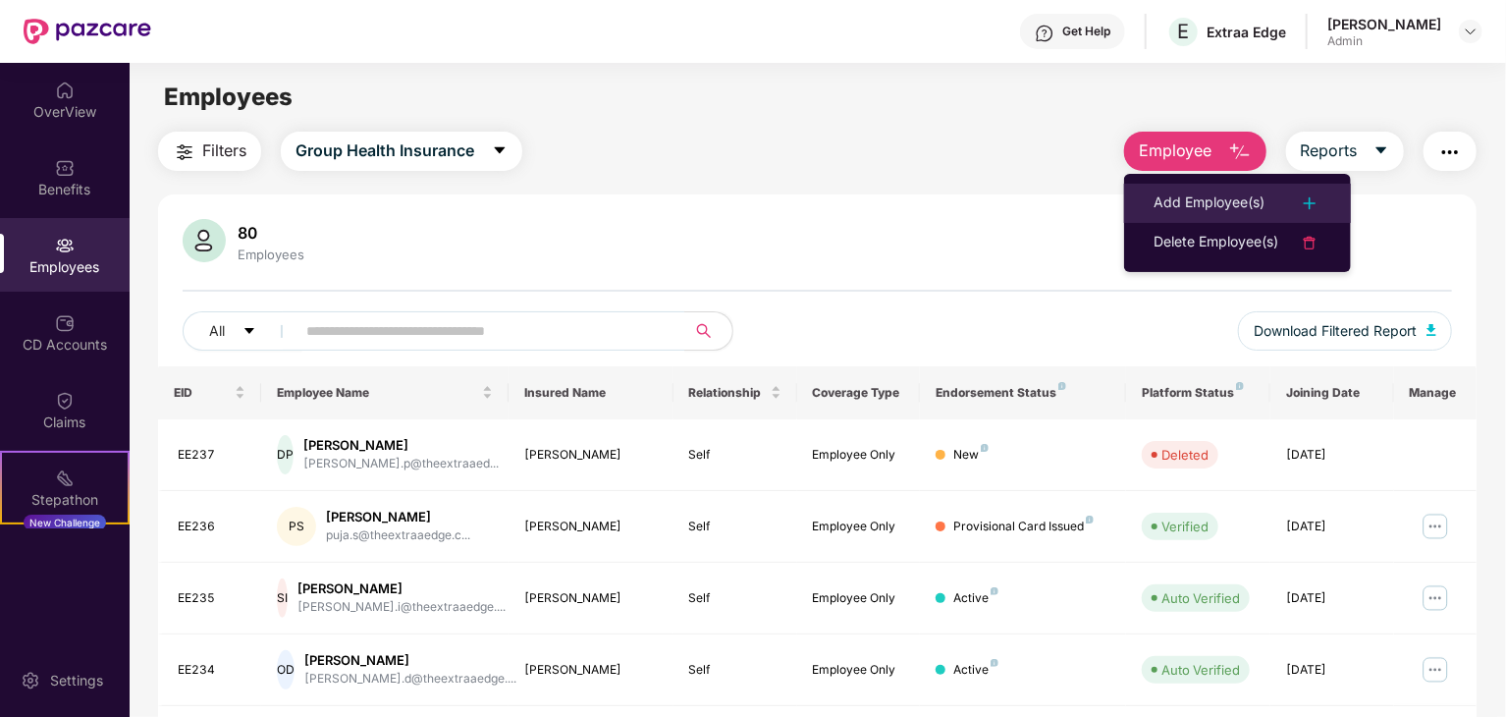
click at [1186, 201] on div "Add Employee(s)" at bounding box center [1209, 203] width 111 height 24
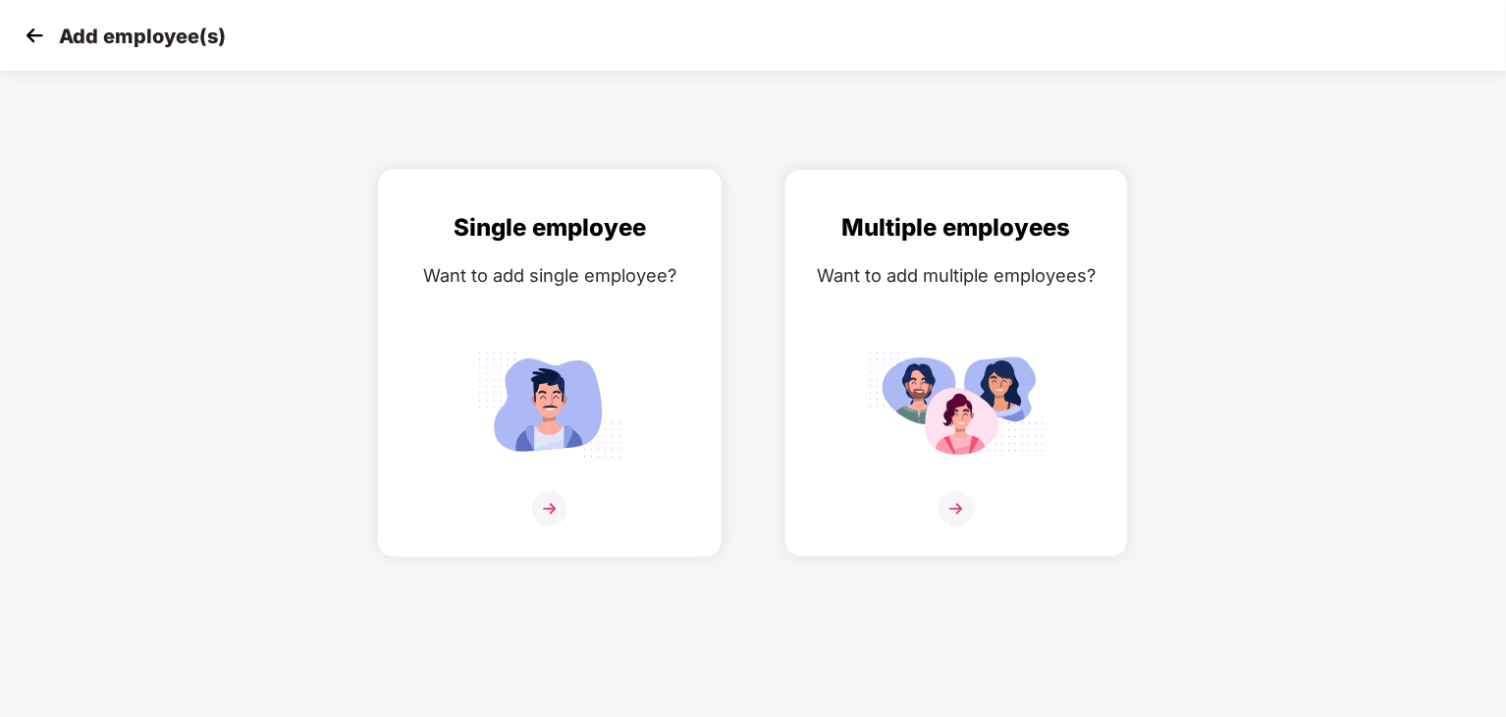
click at [568, 355] on img at bounding box center [550, 404] width 177 height 123
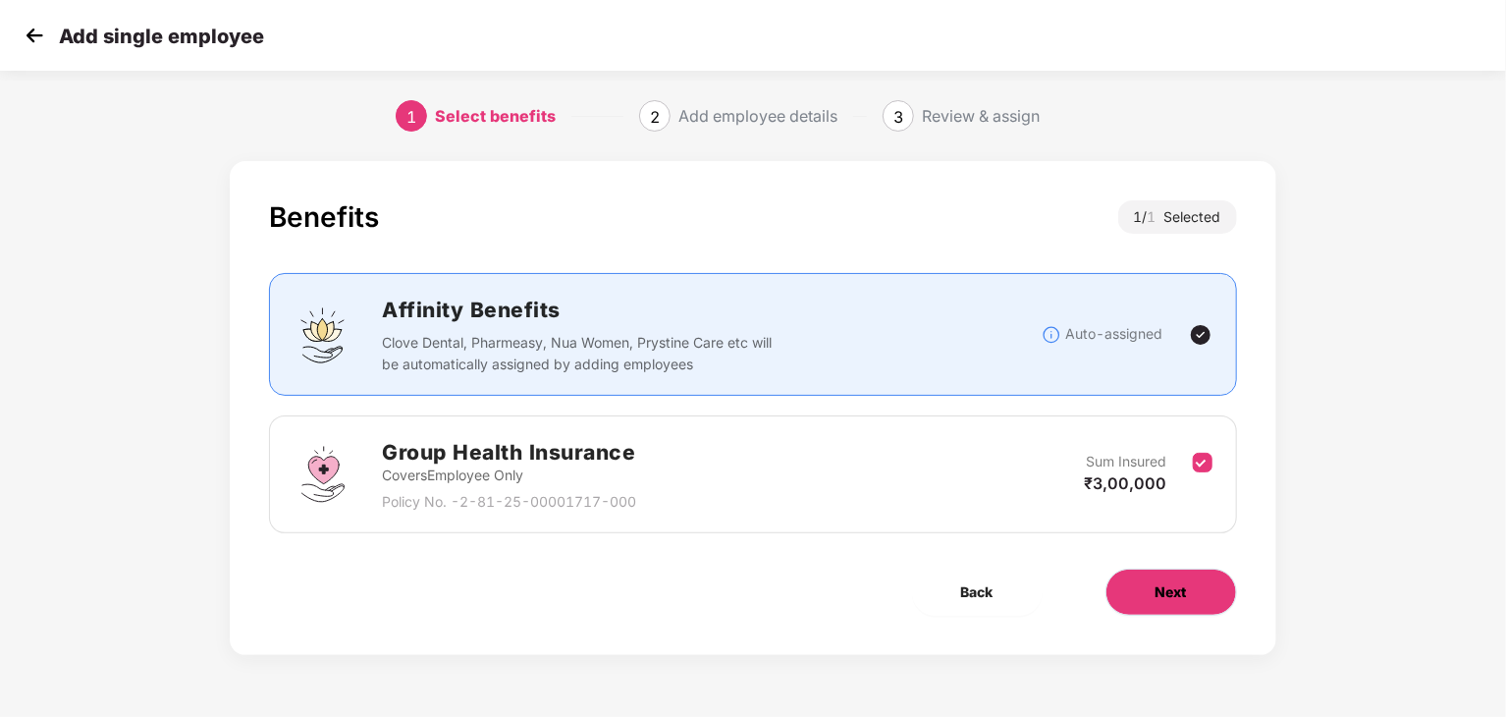
click at [1156, 597] on span "Next" at bounding box center [1171, 592] width 31 height 22
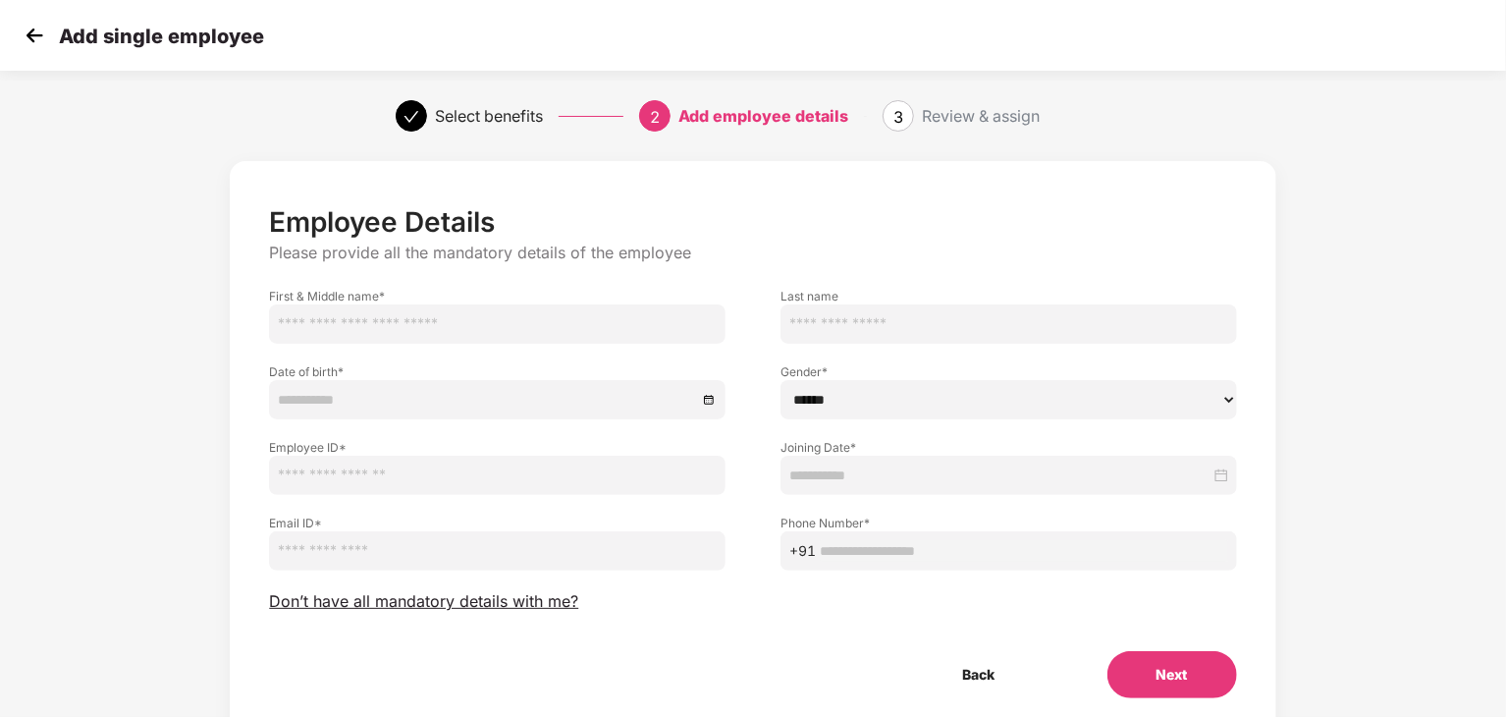
click at [382, 319] on input "text" at bounding box center [497, 323] width 457 height 39
type input "******"
click at [879, 323] on input "text" at bounding box center [1009, 323] width 457 height 39
type input "*******"
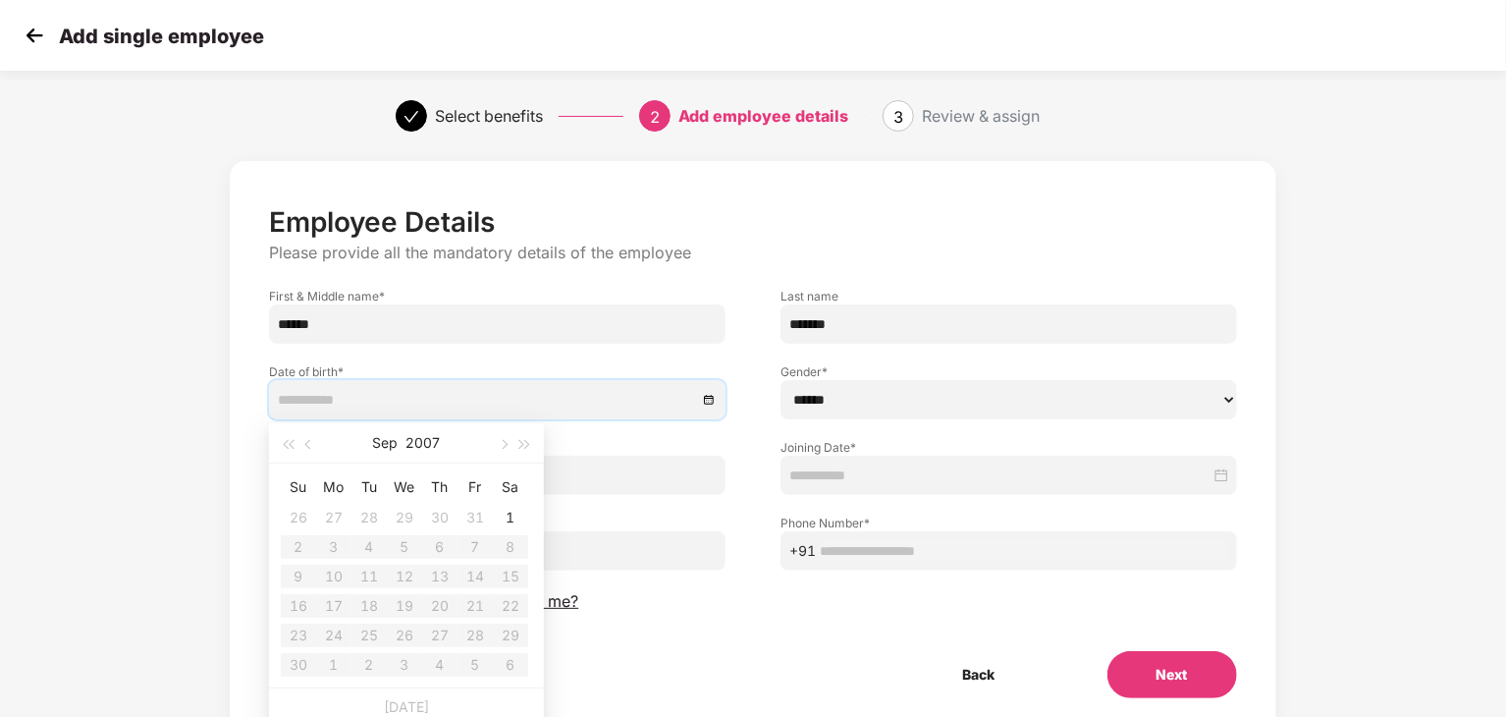
click at [372, 394] on input at bounding box center [487, 400] width 419 height 22
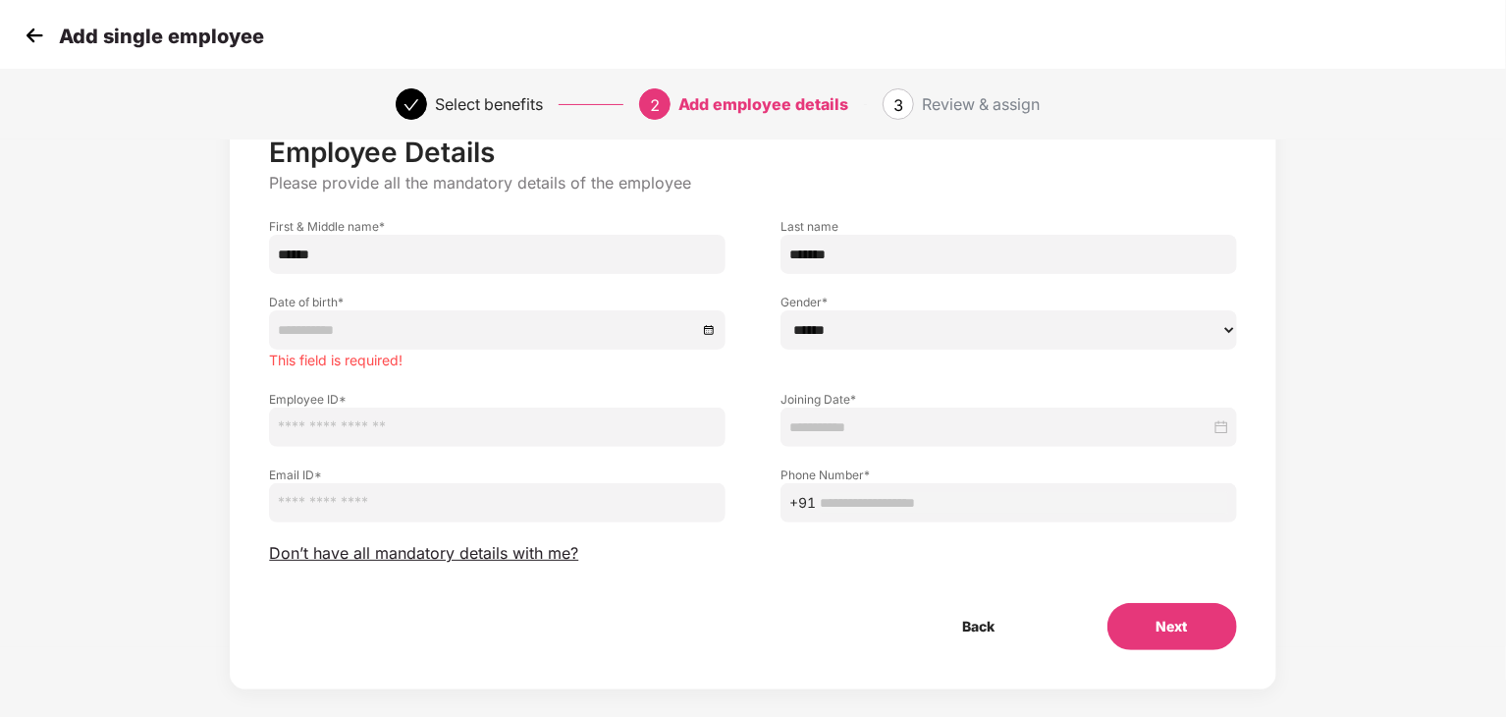
click at [28, 28] on img at bounding box center [34, 35] width 29 height 29
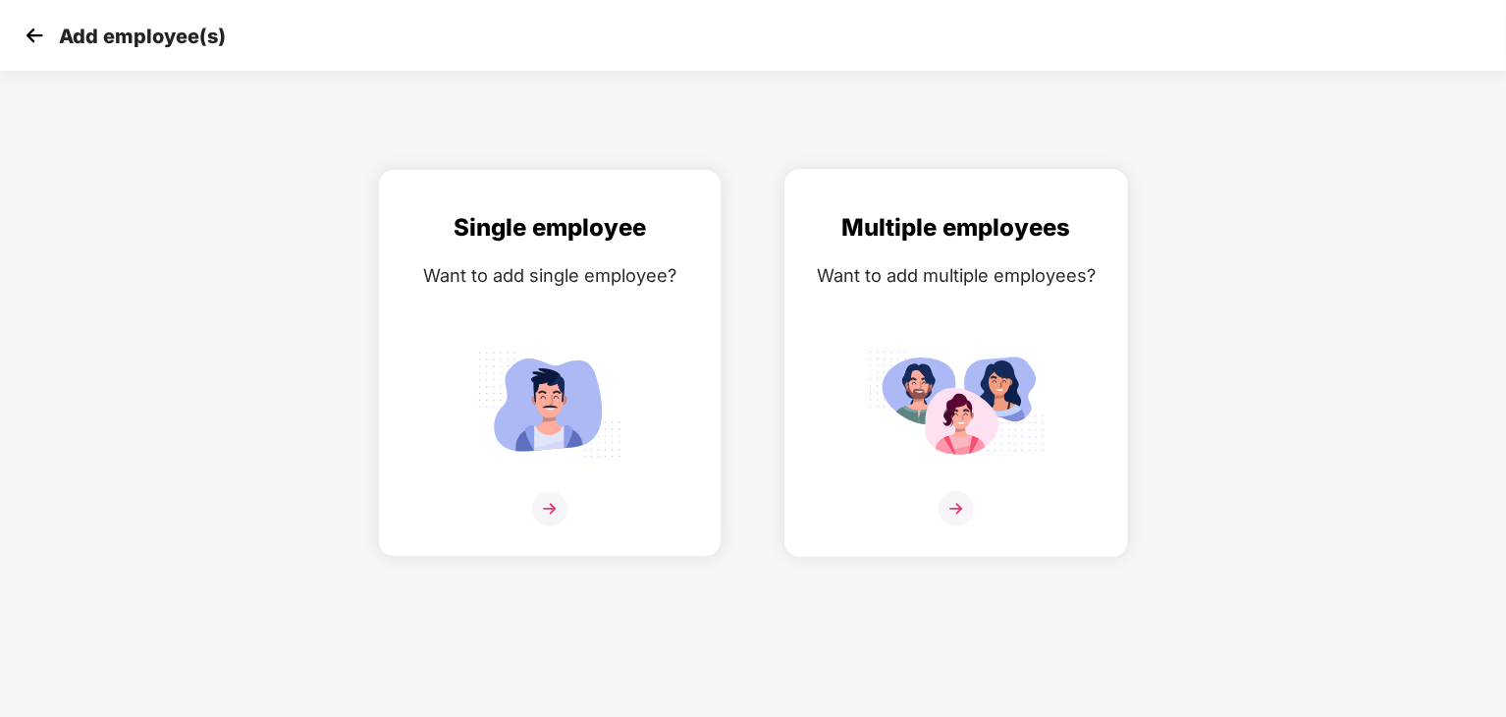
click at [939, 360] on img at bounding box center [956, 404] width 177 height 123
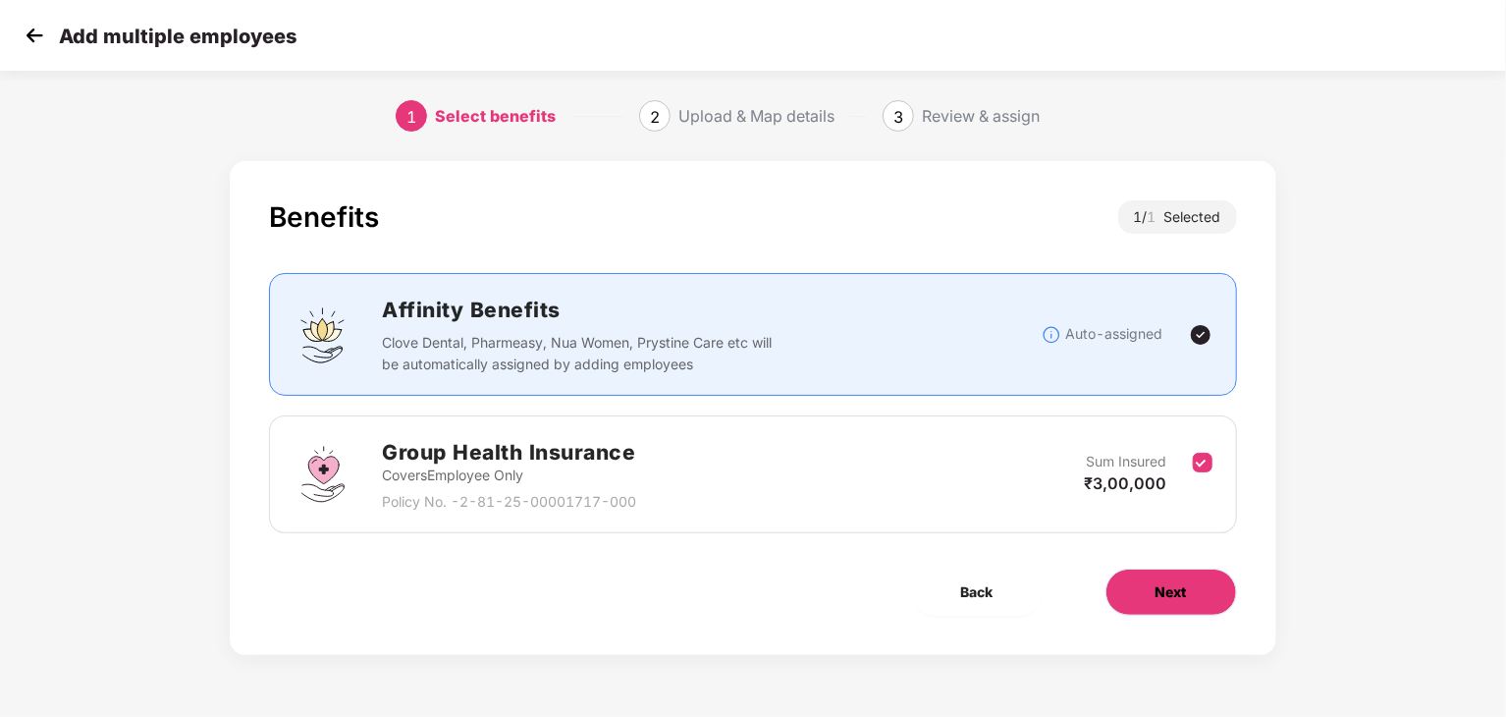
click at [1184, 593] on span "Next" at bounding box center [1171, 592] width 31 height 22
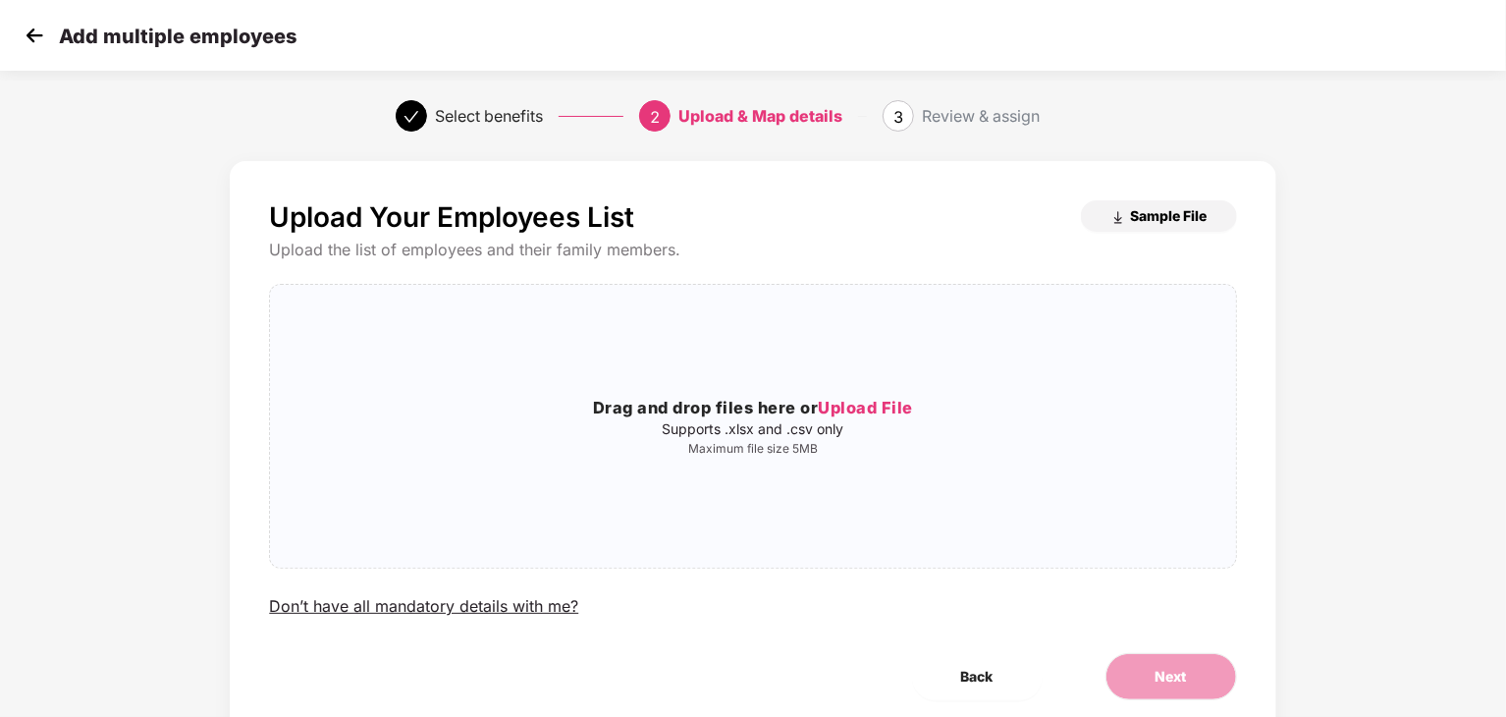
click at [1151, 221] on span "Sample File" at bounding box center [1169, 215] width 77 height 19
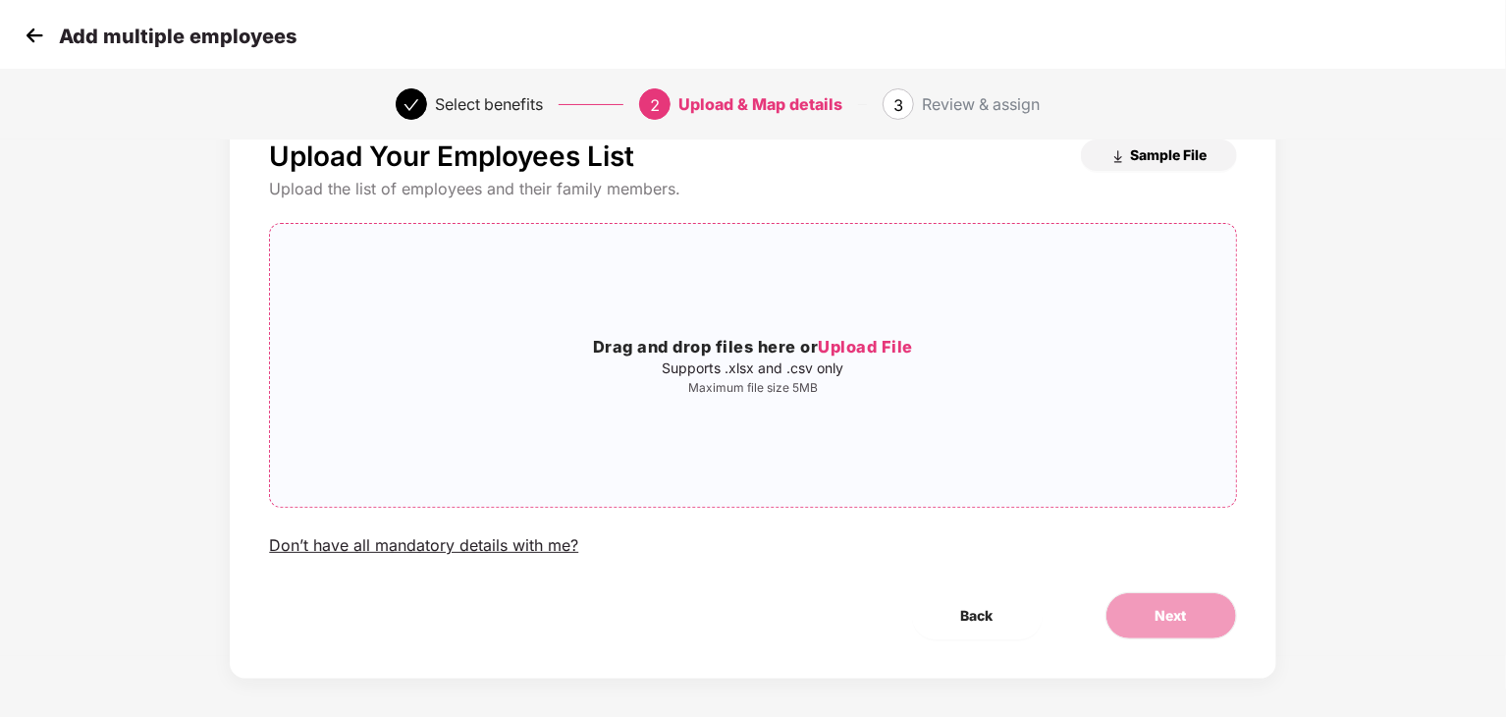
scroll to position [62, 0]
click at [40, 37] on img at bounding box center [34, 35] width 29 height 29
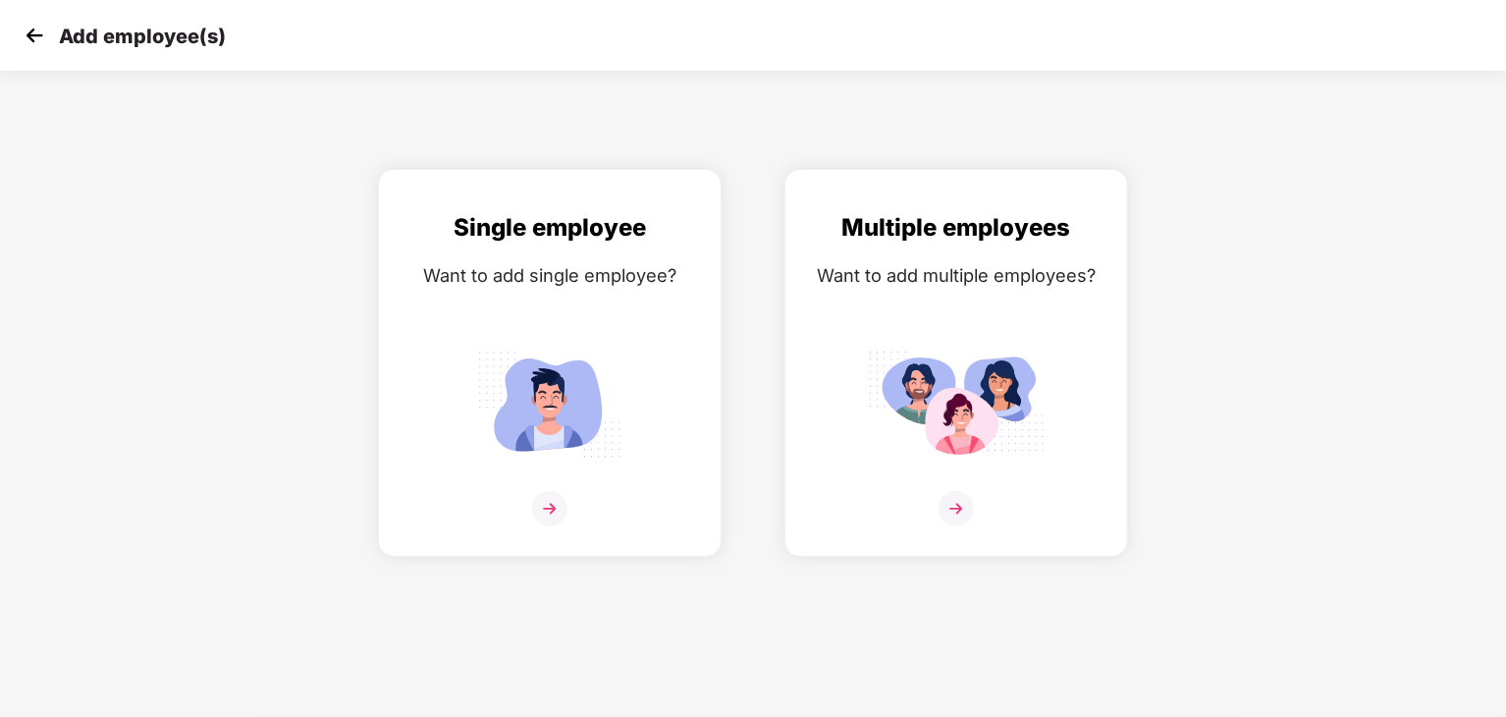
click at [40, 37] on img at bounding box center [34, 35] width 29 height 29
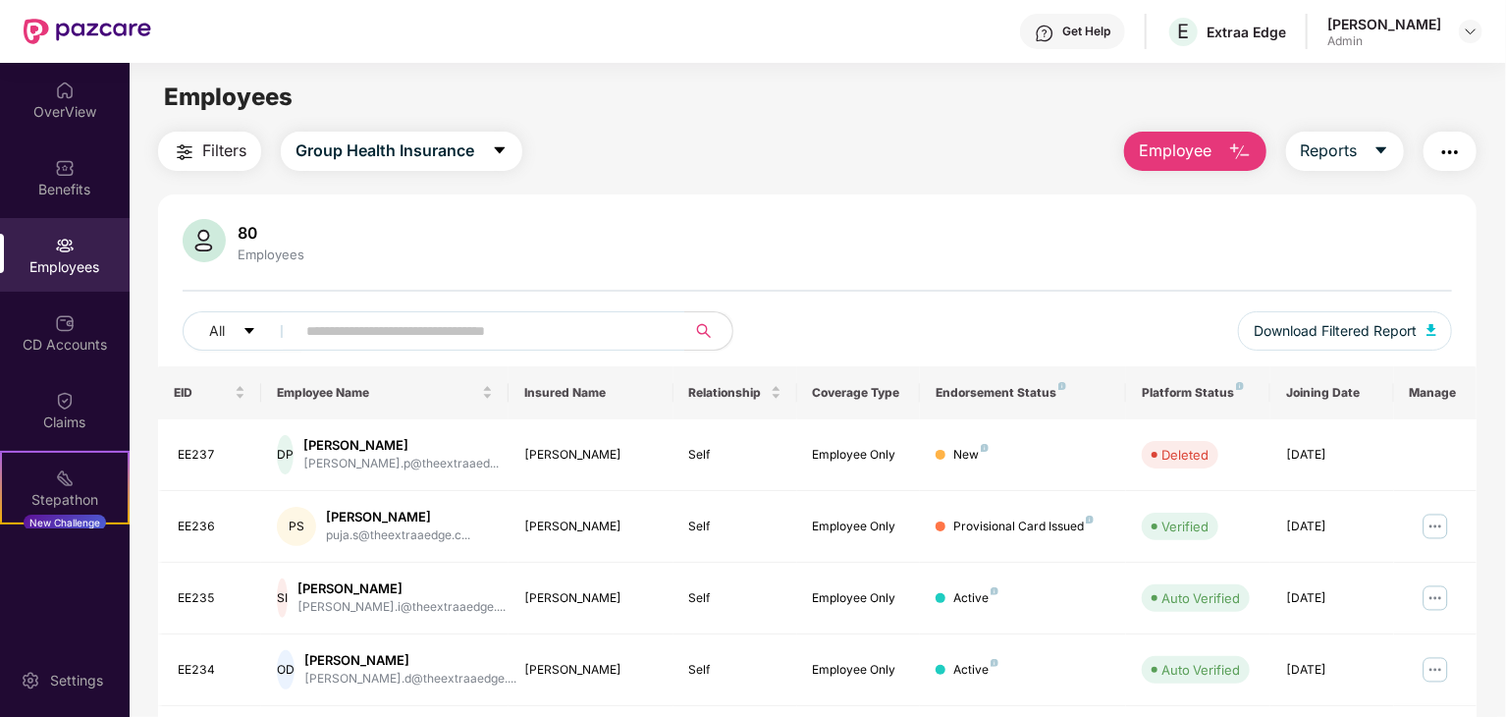
click at [1220, 150] on button "Employee" at bounding box center [1195, 151] width 142 height 39
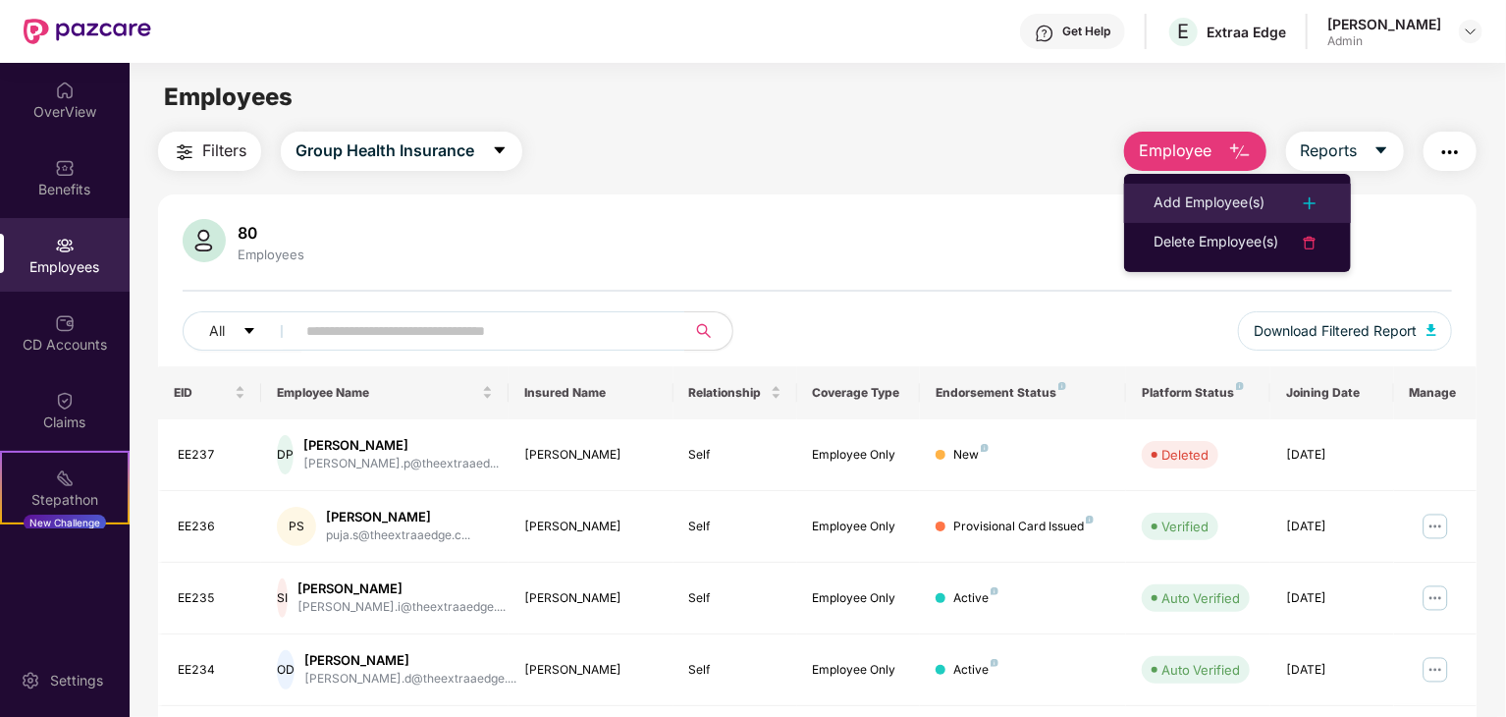
click at [1218, 201] on div "Add Employee(s)" at bounding box center [1209, 203] width 111 height 24
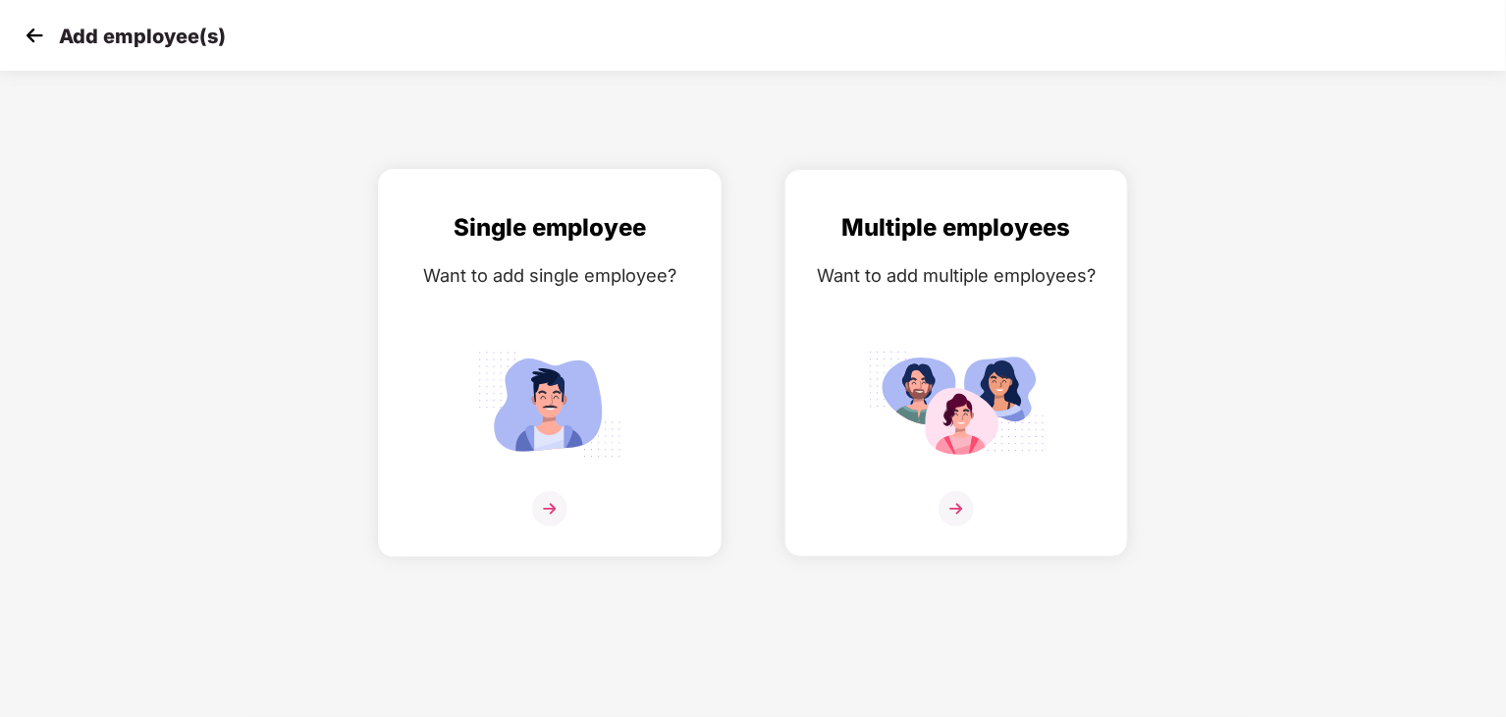
click at [541, 402] on img at bounding box center [550, 404] width 177 height 123
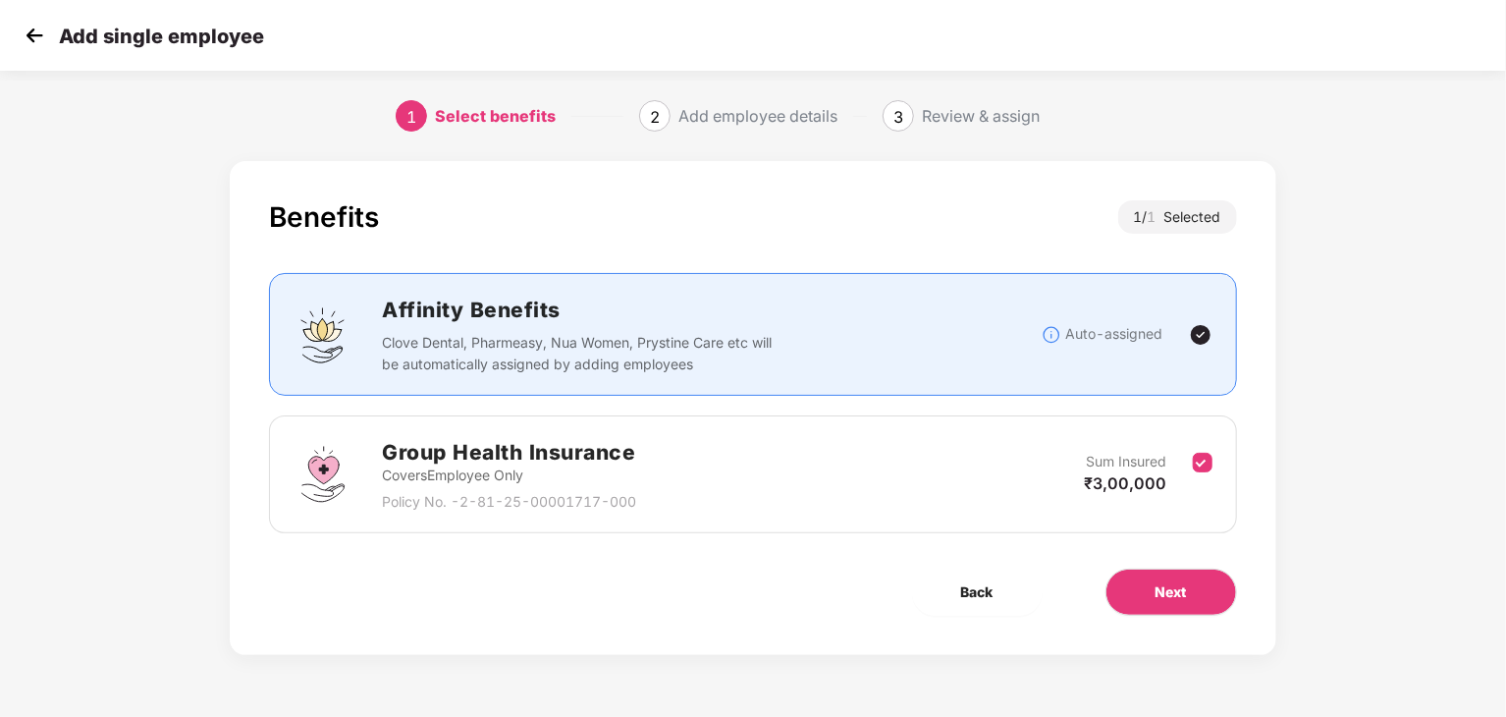
click at [17, 30] on div "Add single employee" at bounding box center [753, 35] width 1506 height 71
click at [35, 33] on img at bounding box center [34, 35] width 29 height 29
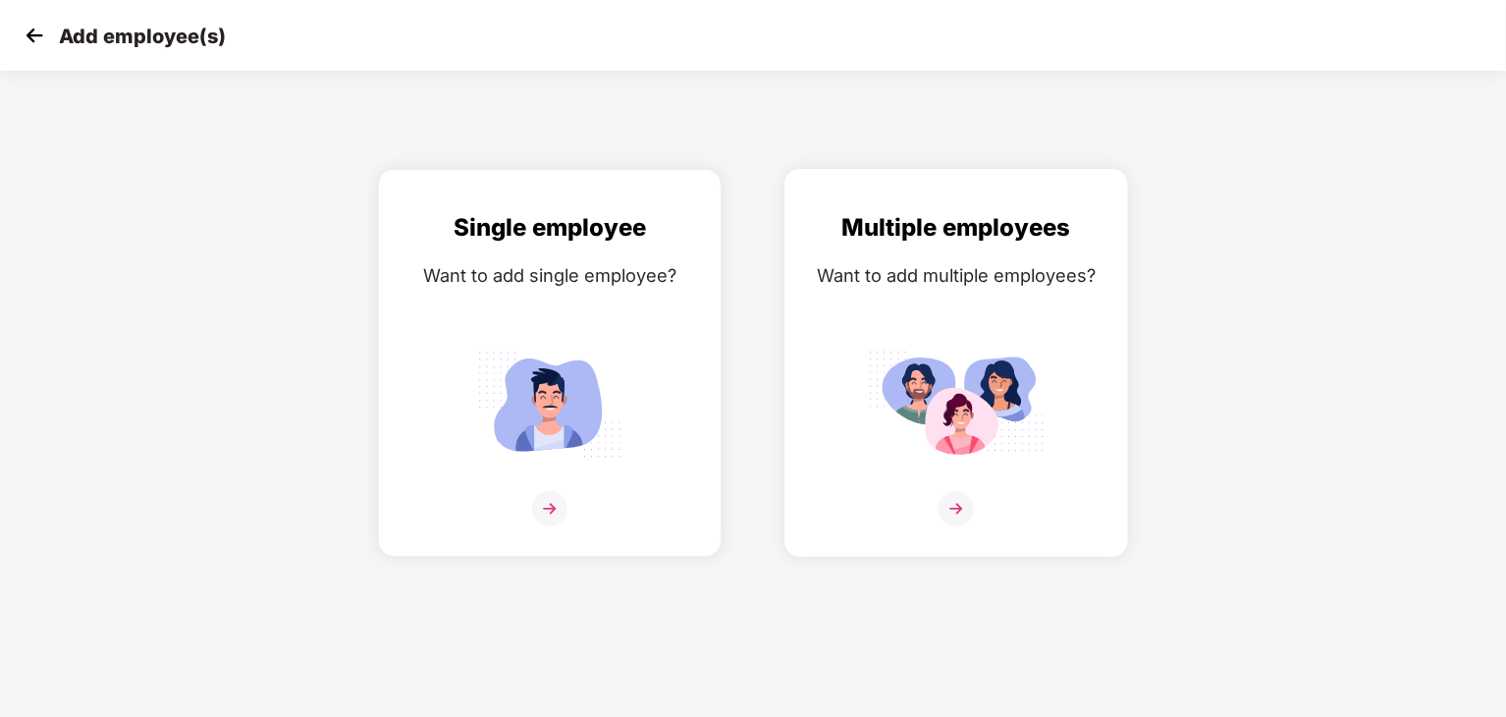
click at [964, 414] on img at bounding box center [956, 404] width 177 height 123
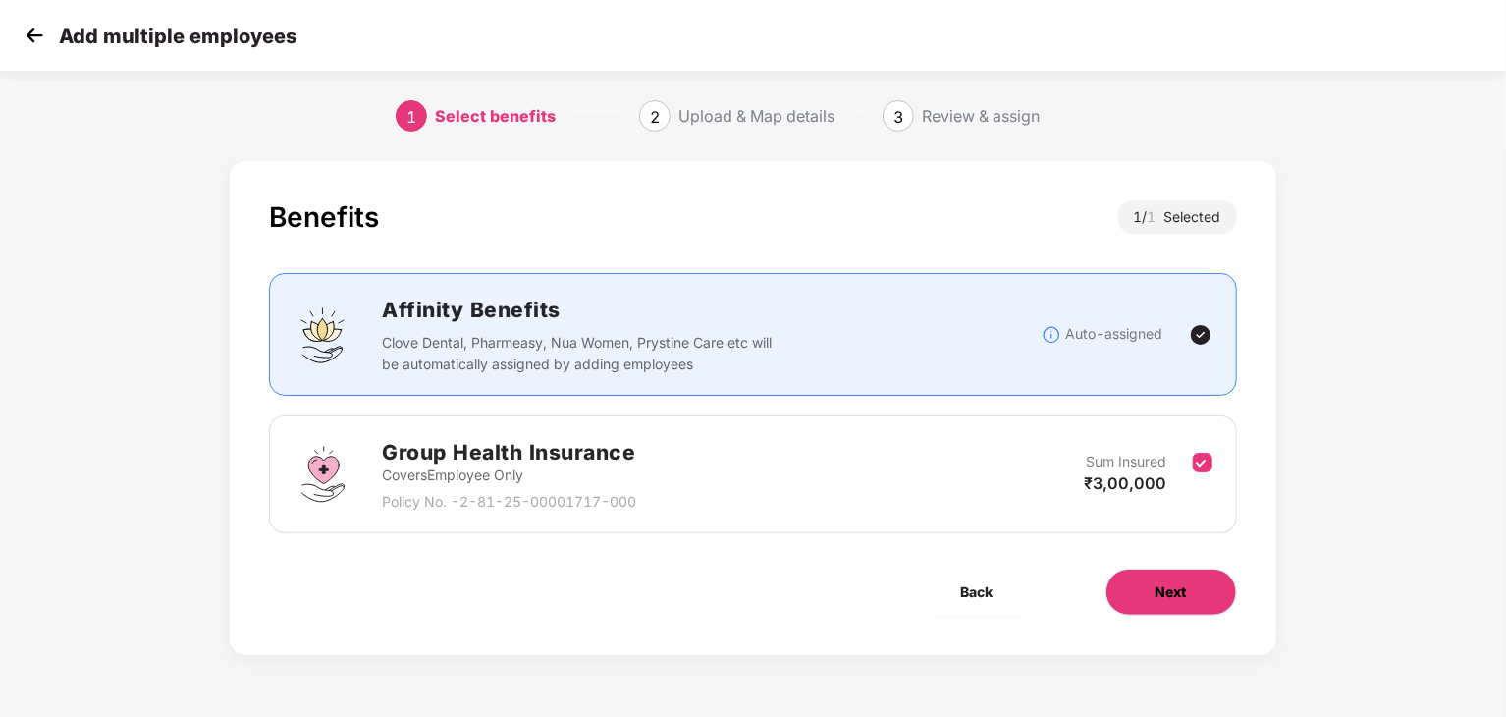
click at [1184, 594] on span "Next" at bounding box center [1171, 592] width 31 height 22
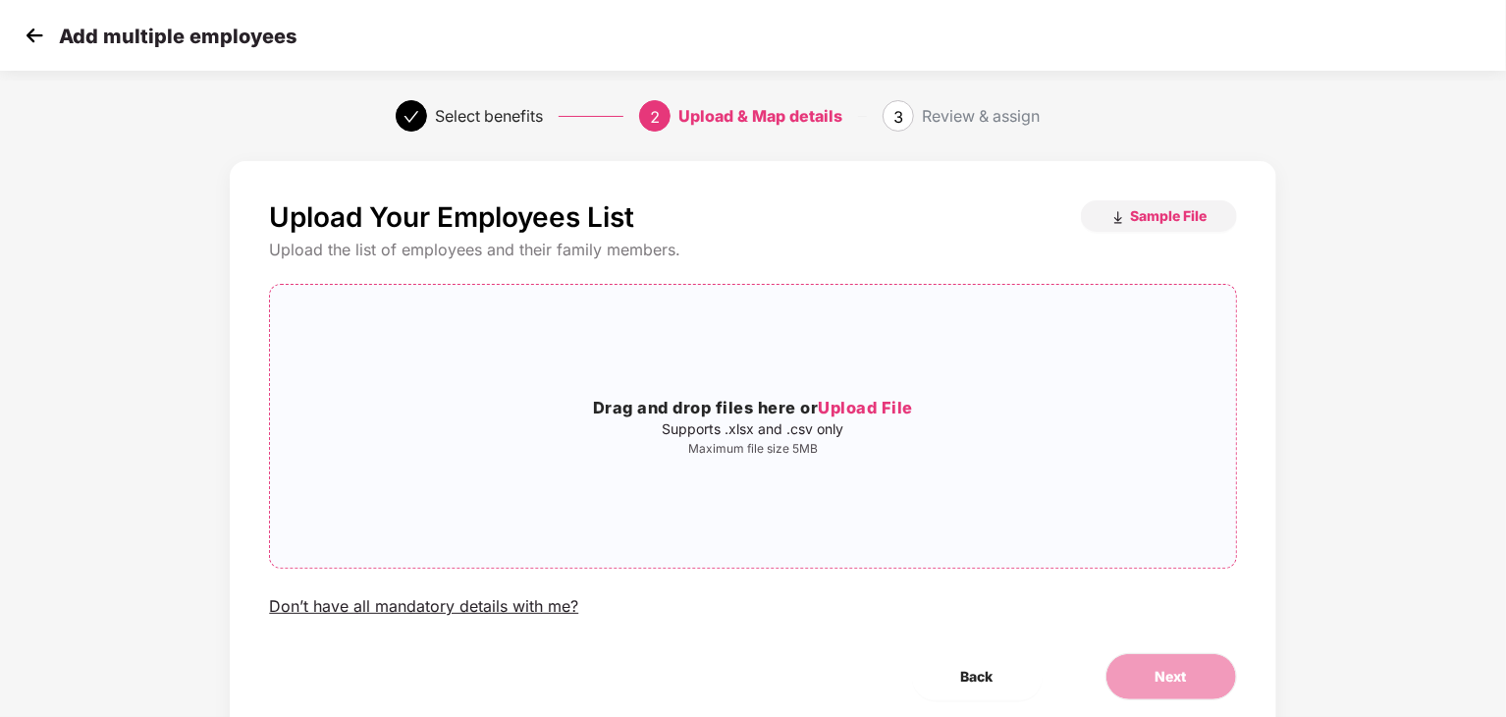
click at [865, 406] on span "Upload File" at bounding box center [865, 408] width 95 height 20
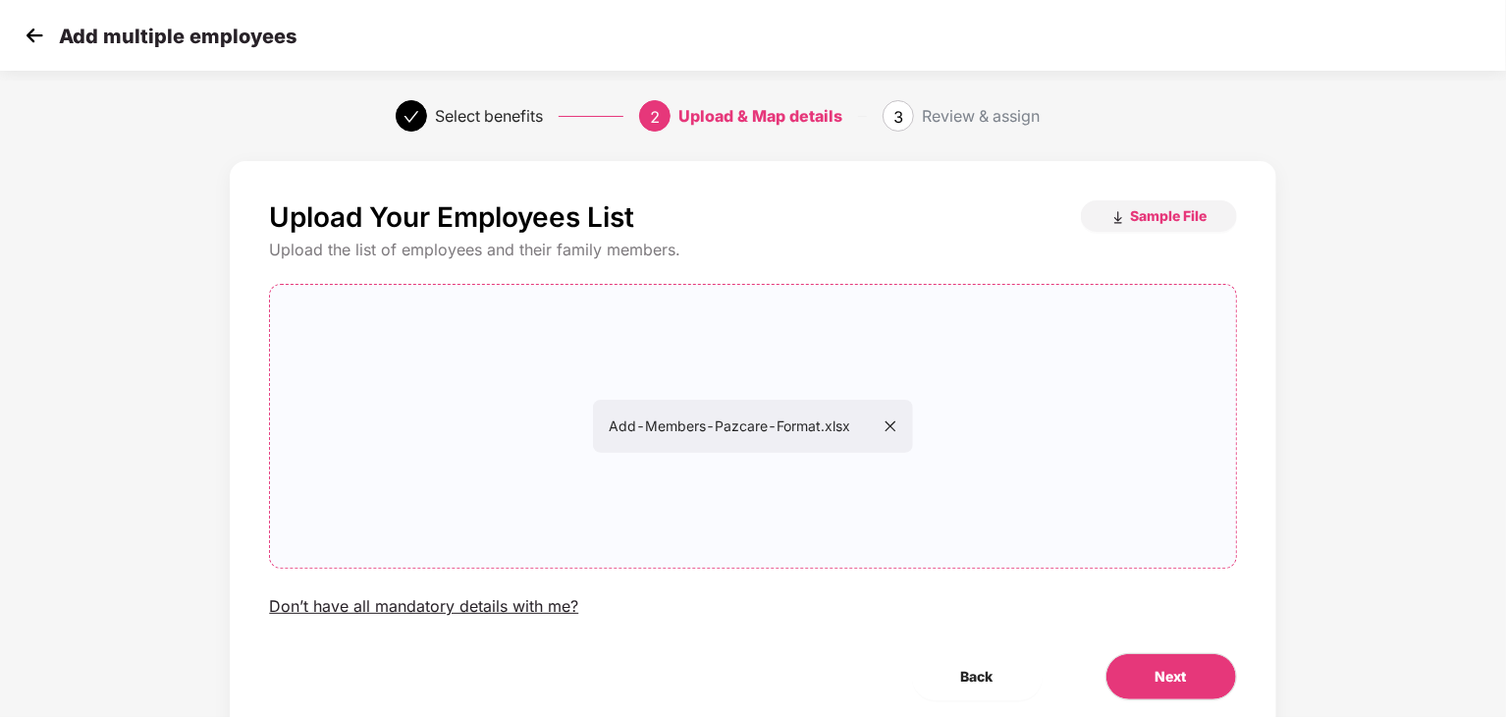
scroll to position [72, 0]
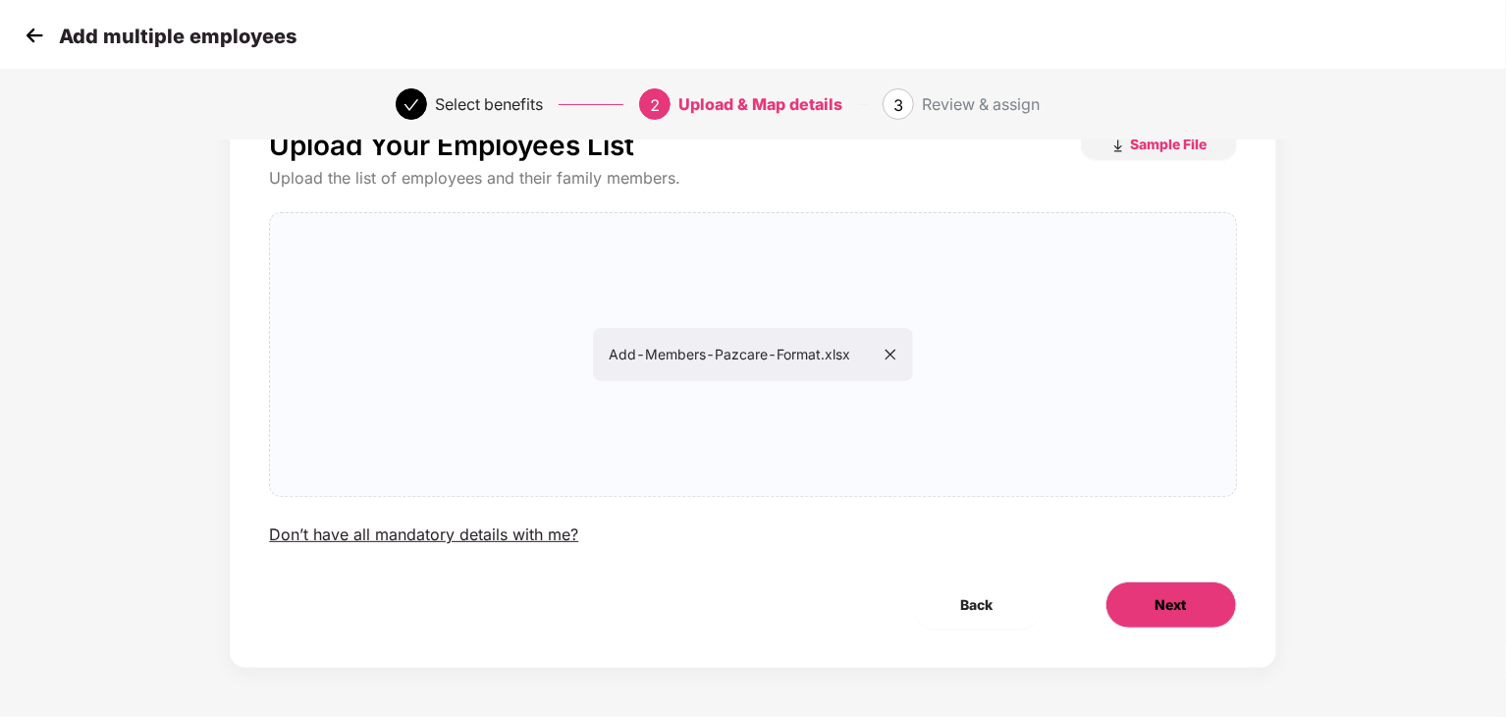
click at [1174, 611] on span "Next" at bounding box center [1171, 605] width 31 height 22
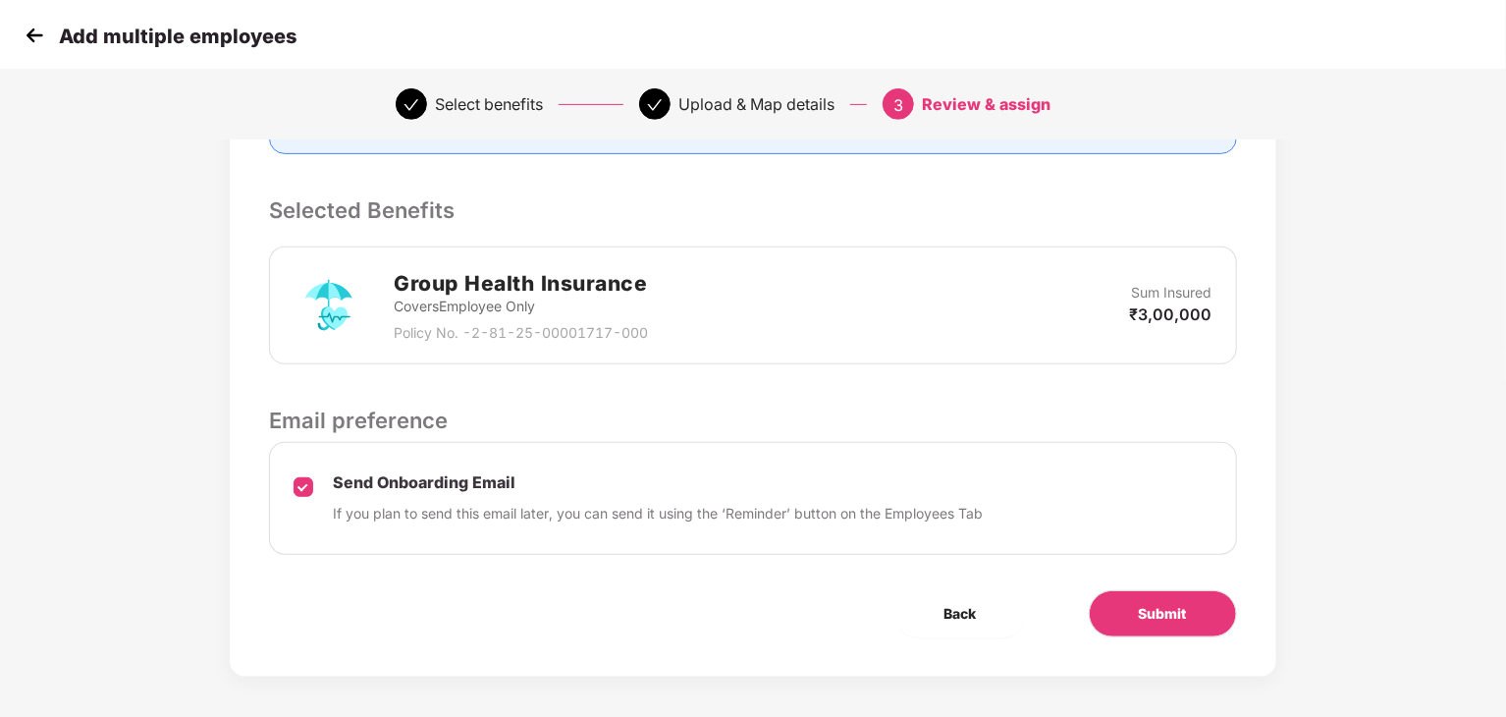
scroll to position [377, 0]
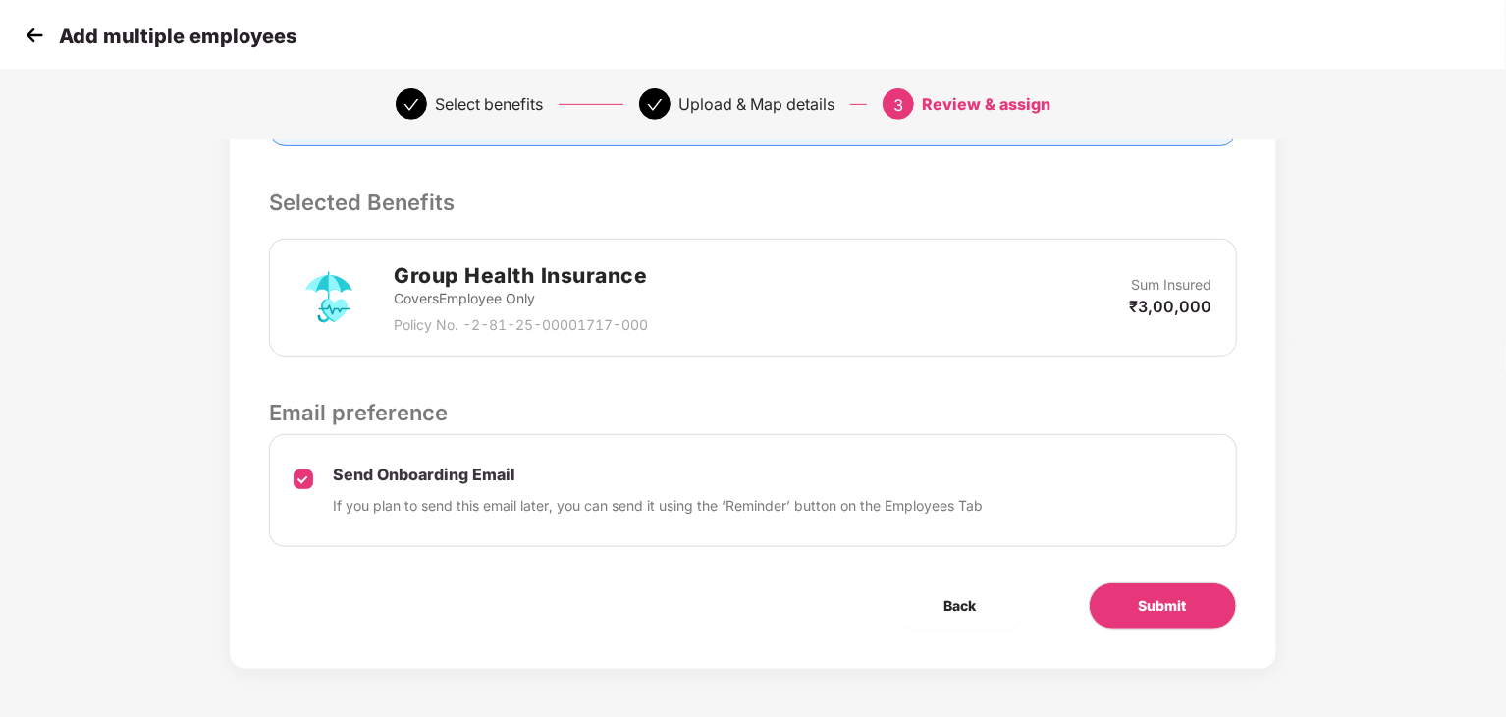
click at [776, 268] on div "Group Health Insurance Covers Employee Only Policy No. - 2-81-25-00001717-000 S…" at bounding box center [753, 297] width 918 height 77
click at [1158, 607] on span "Submit" at bounding box center [1163, 606] width 48 height 22
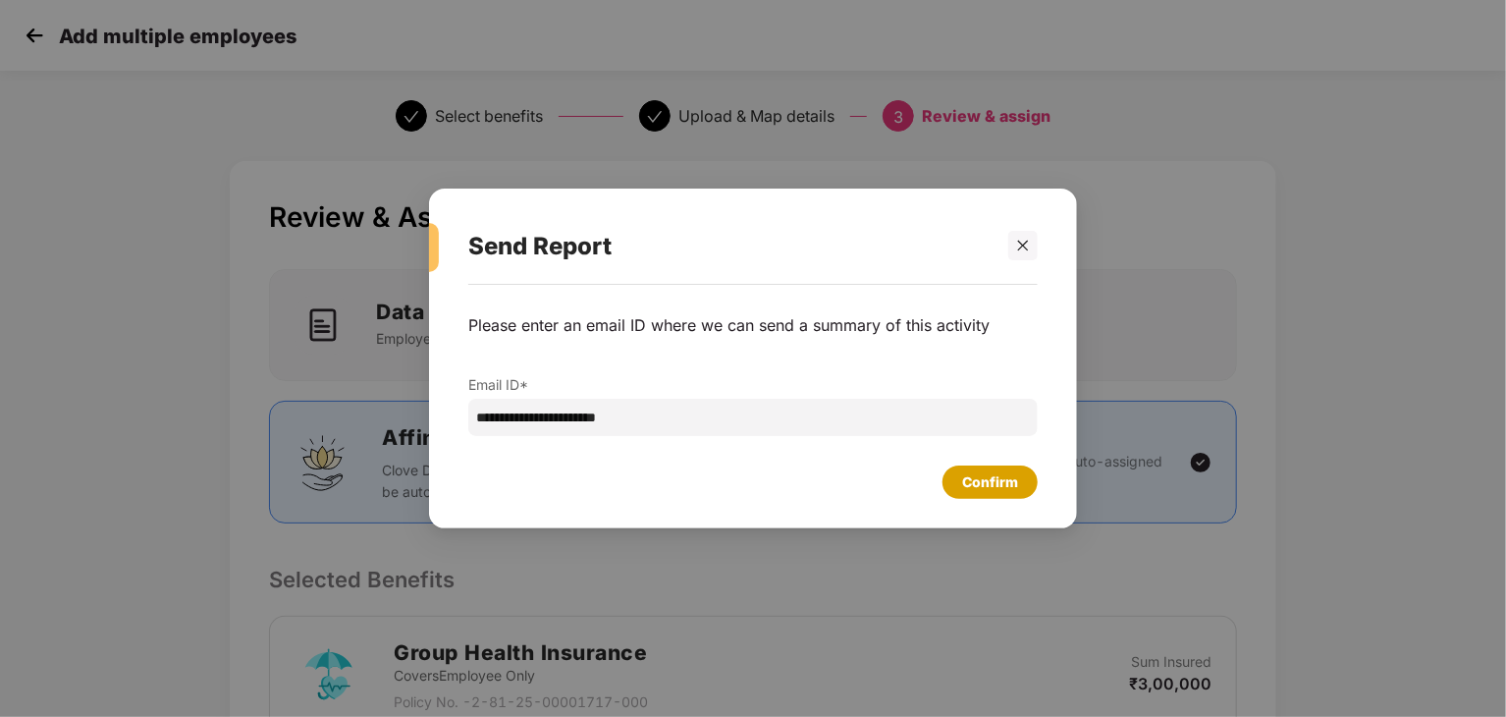
click at [1006, 475] on div "Confirm" at bounding box center [990, 482] width 56 height 22
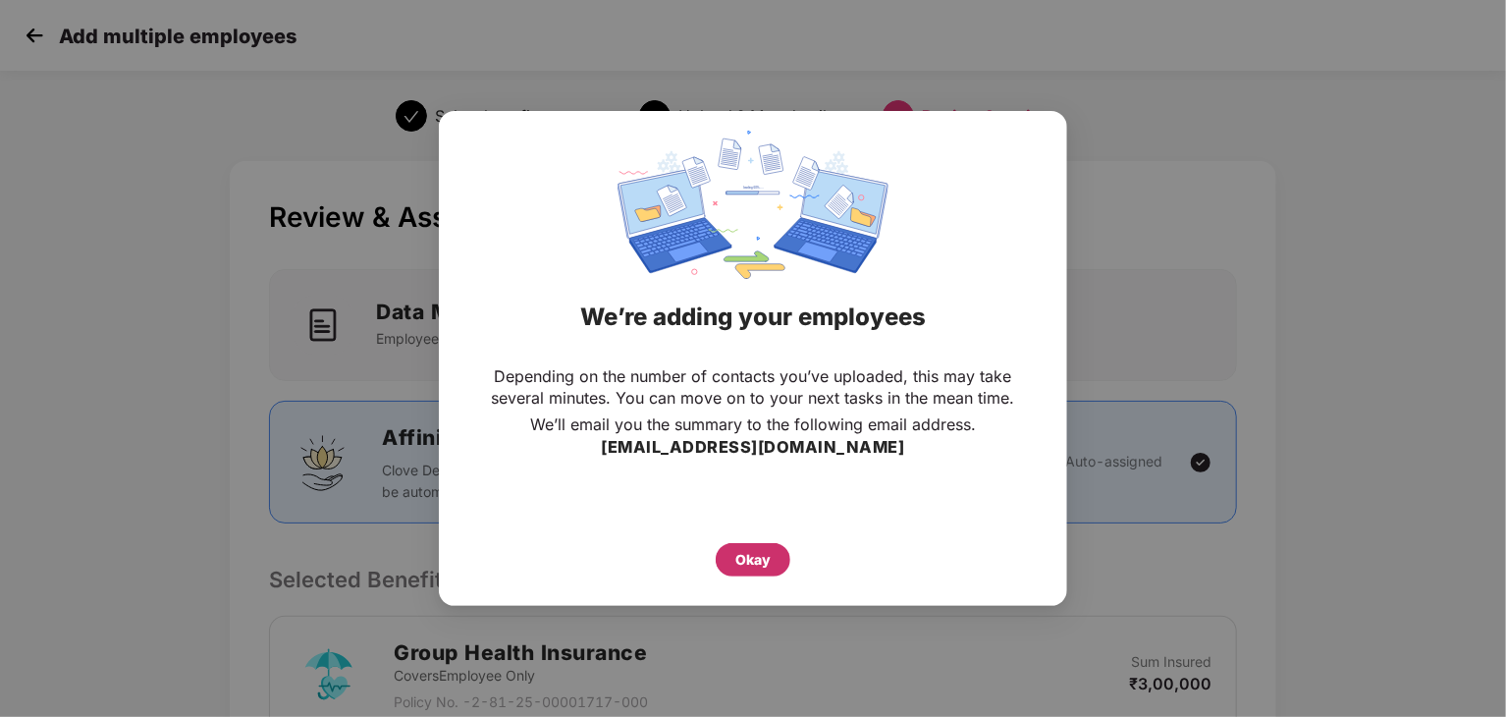
click at [747, 559] on div "Okay" at bounding box center [753, 560] width 35 height 22
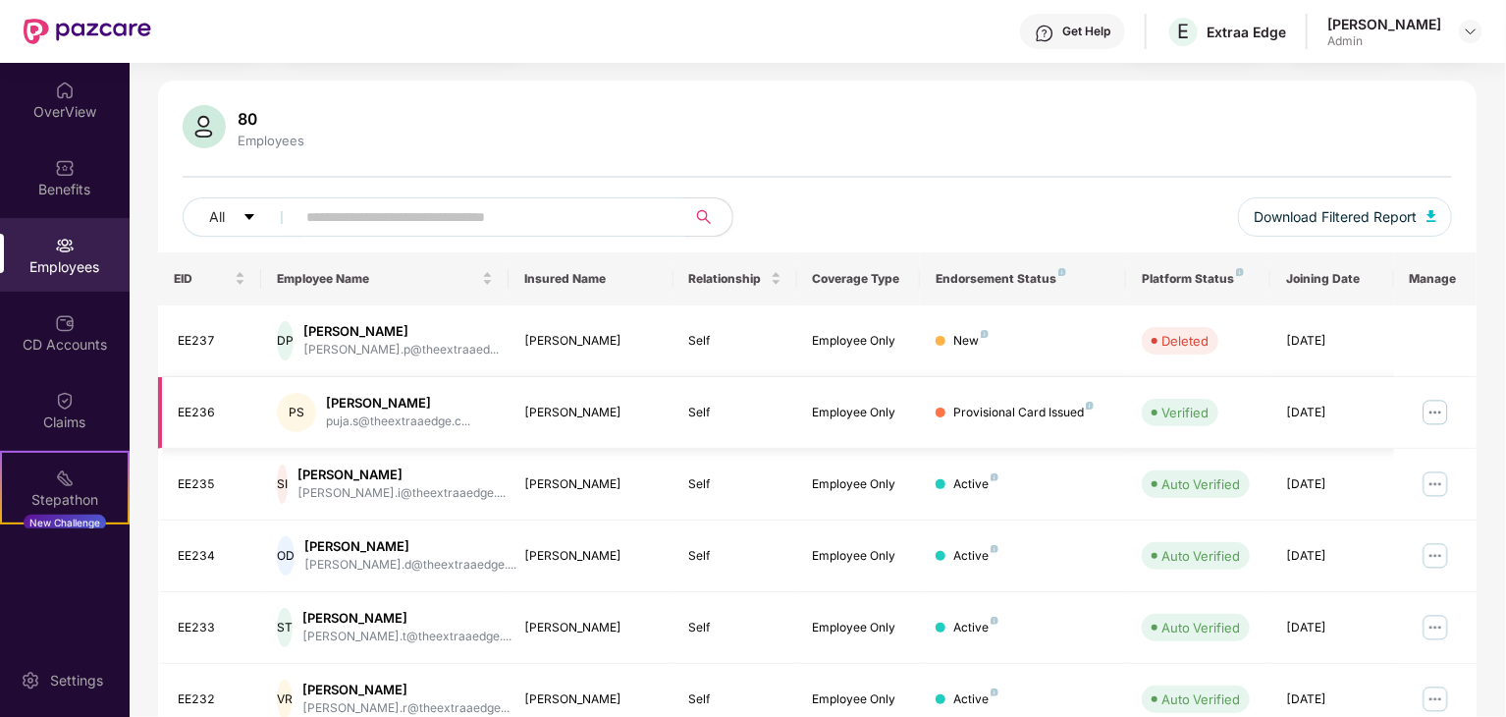
scroll to position [116, 0]
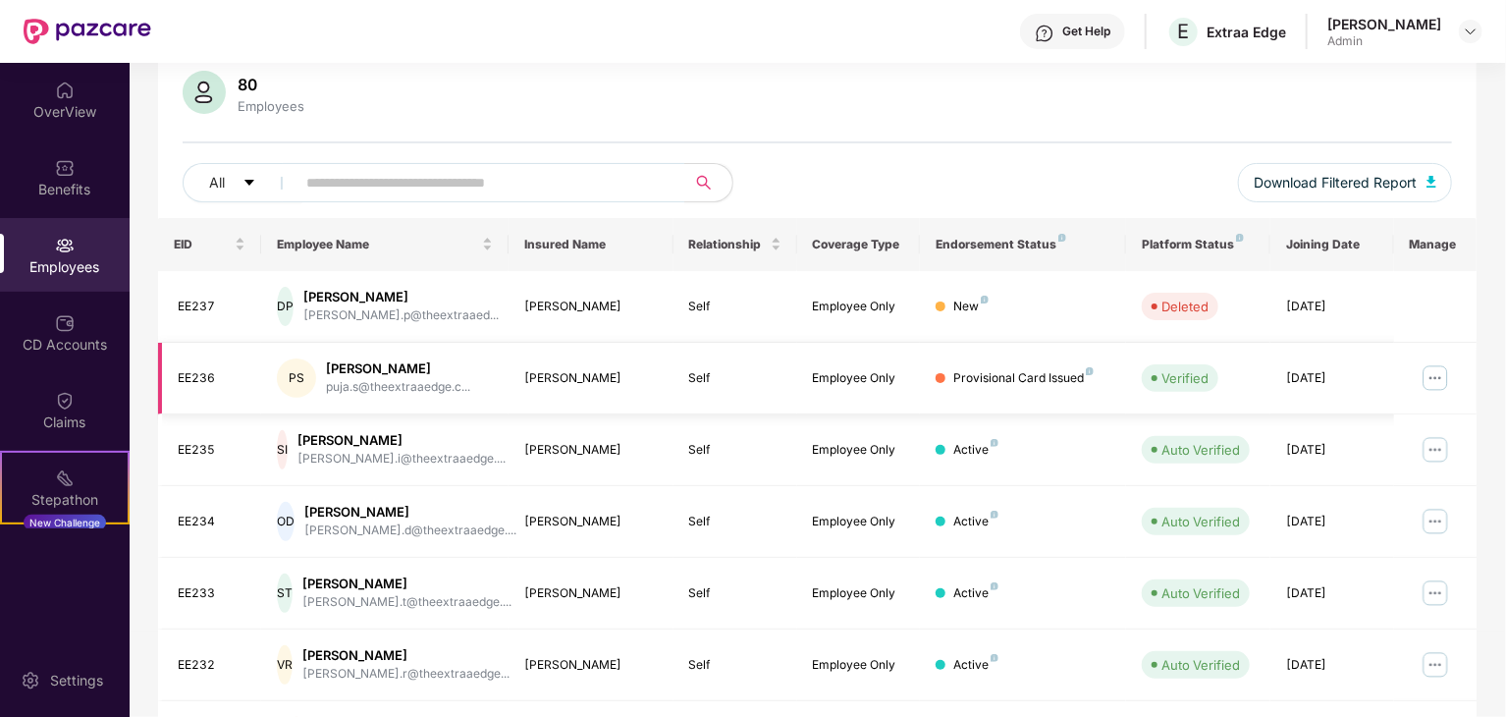
scroll to position [149, 0]
click at [380, 181] on input "text" at bounding box center [482, 181] width 353 height 29
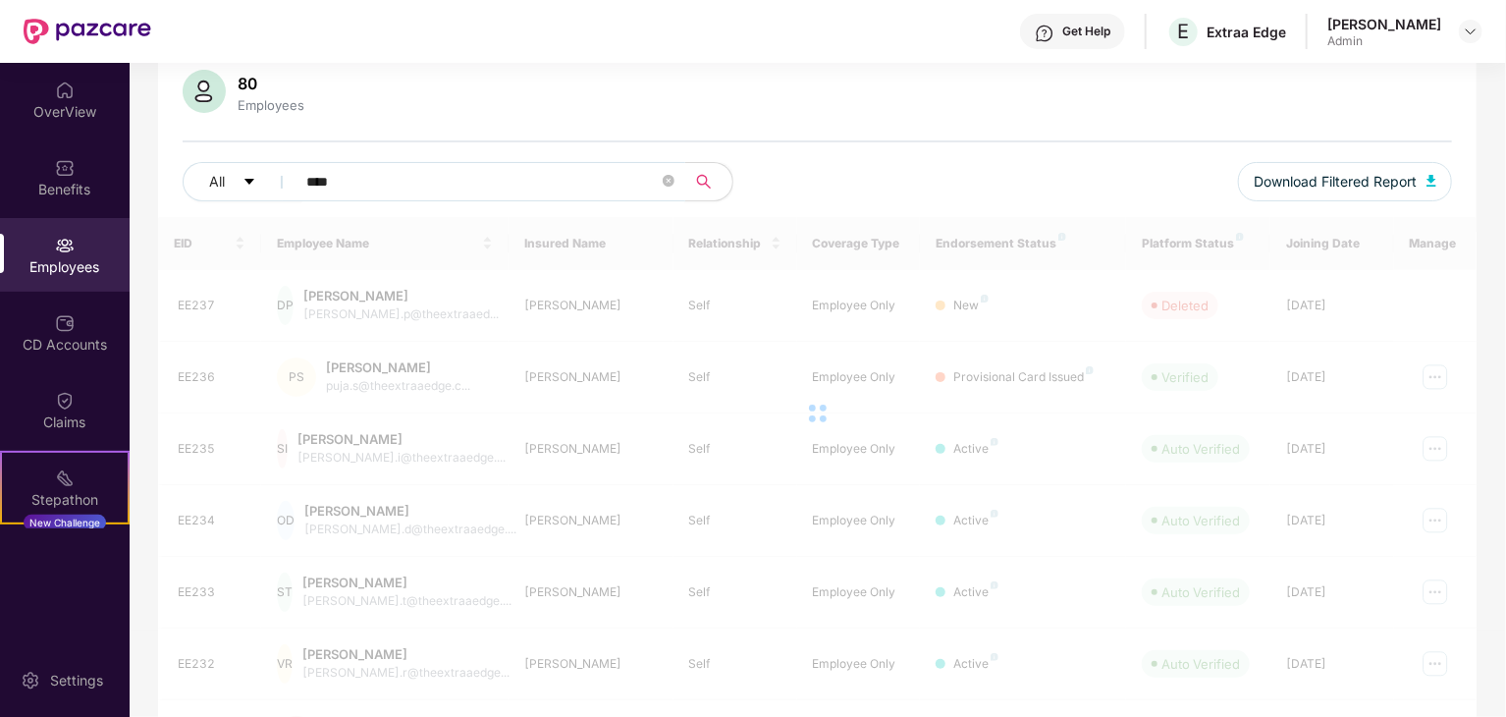
scroll to position [100, 0]
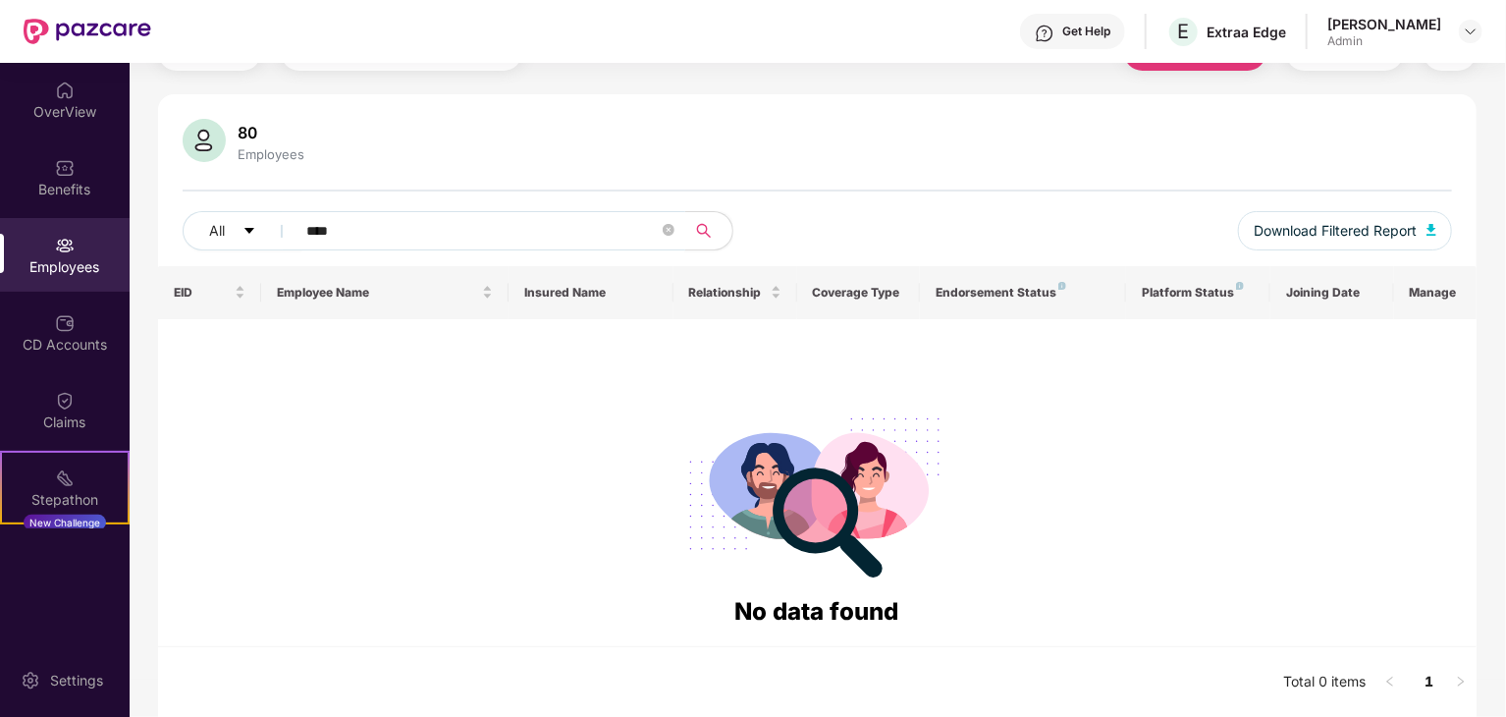
type input "****"
